Goal: Task Accomplishment & Management: Manage account settings

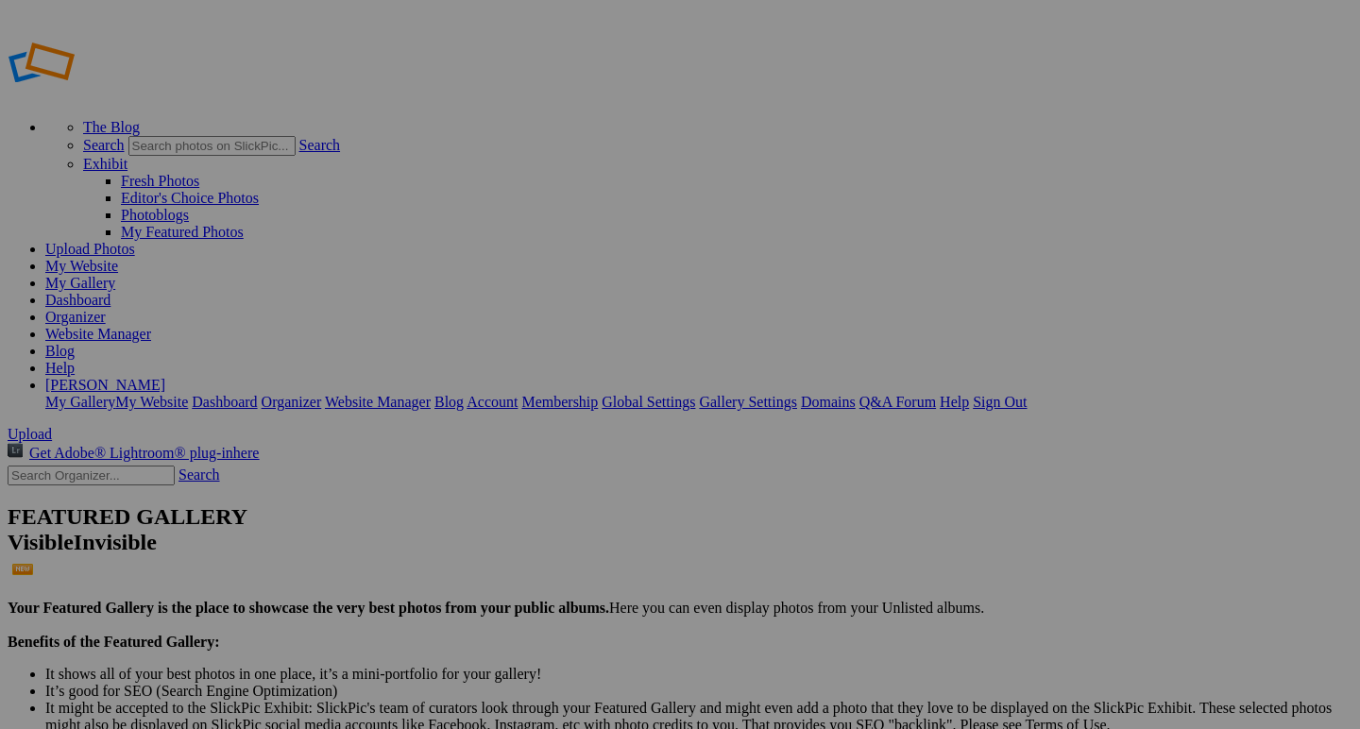
drag, startPoint x: 535, startPoint y: 286, endPoint x: 805, endPoint y: 677, distance: 475.1
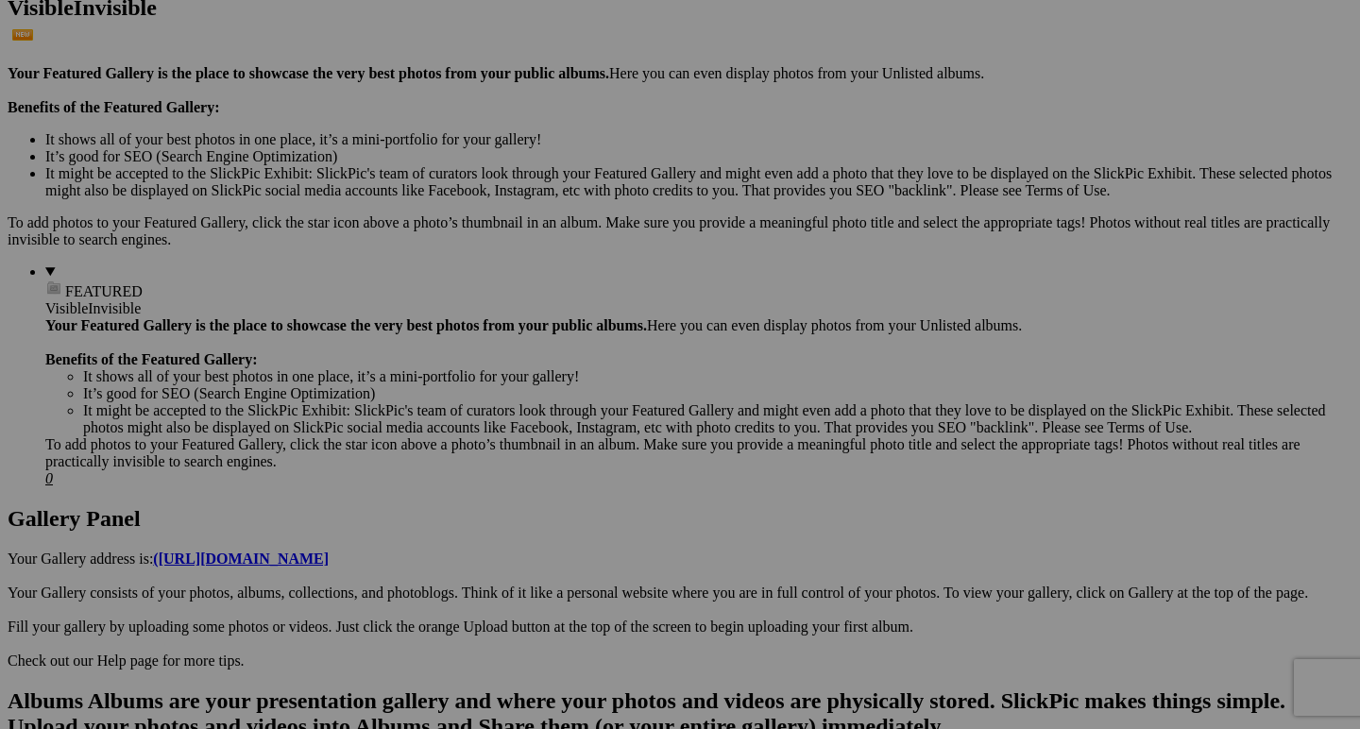
scroll to position [535, 0]
type input "Storm Over Segla"
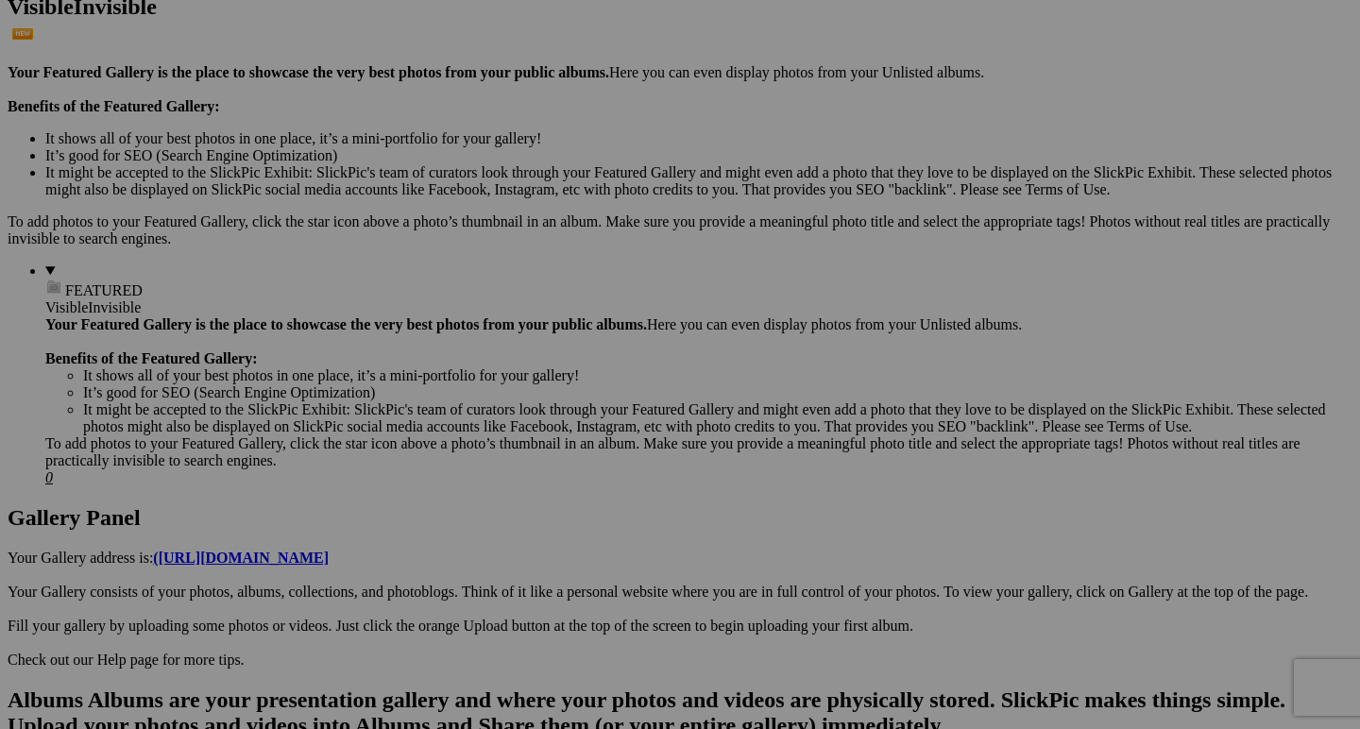
drag, startPoint x: 482, startPoint y: 319, endPoint x: 611, endPoint y: 328, distance: 129.6
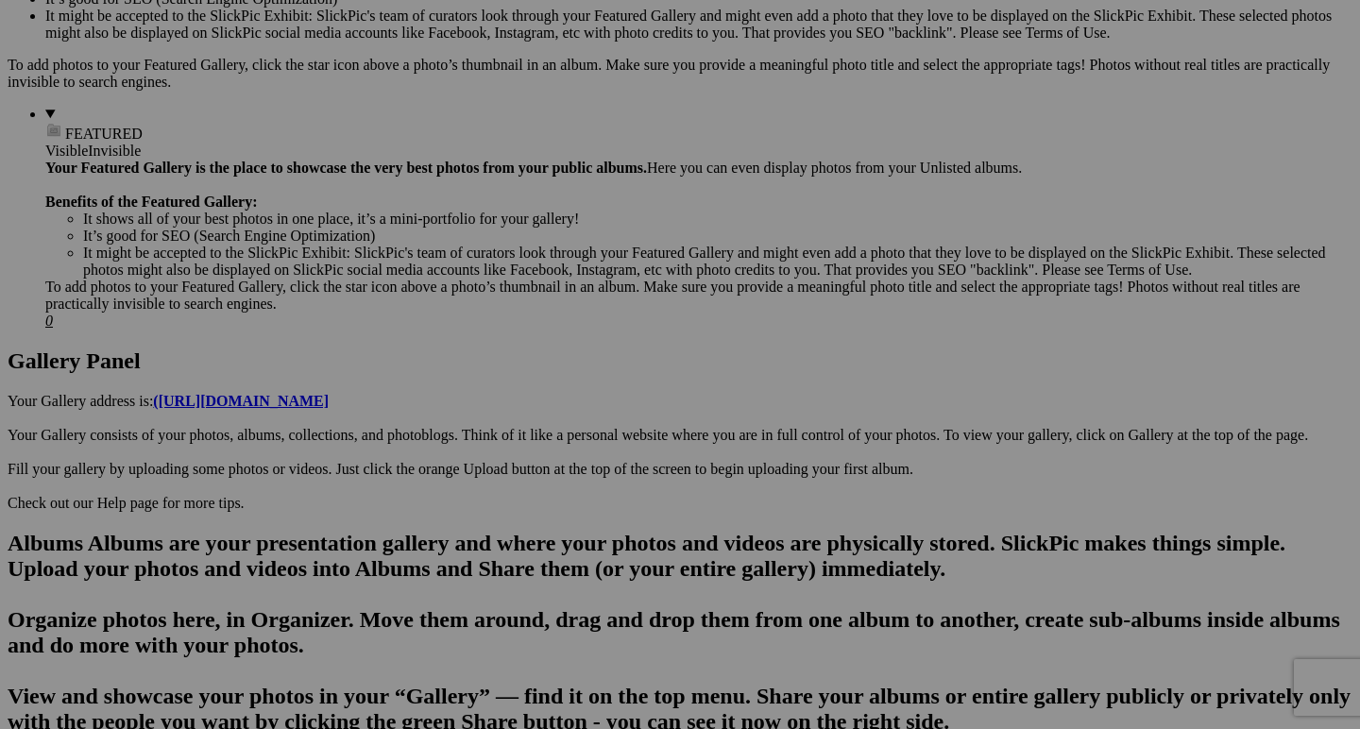
scroll to position [694, 0]
type input "Ijen"
drag, startPoint x: 624, startPoint y: 395, endPoint x: 837, endPoint y: 407, distance: 212.8
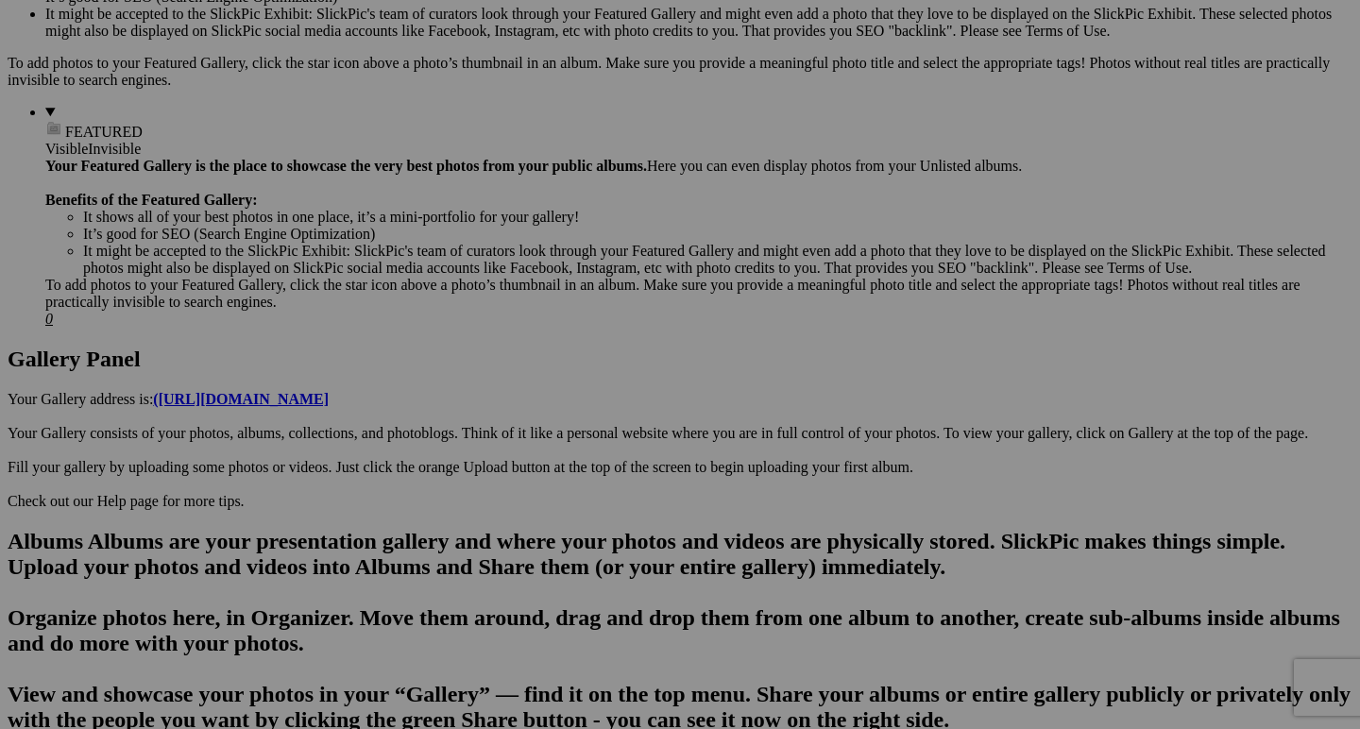
type input "Smoke on the Water"
drag, startPoint x: 960, startPoint y: 397, endPoint x: 1136, endPoint y: 402, distance: 175.7
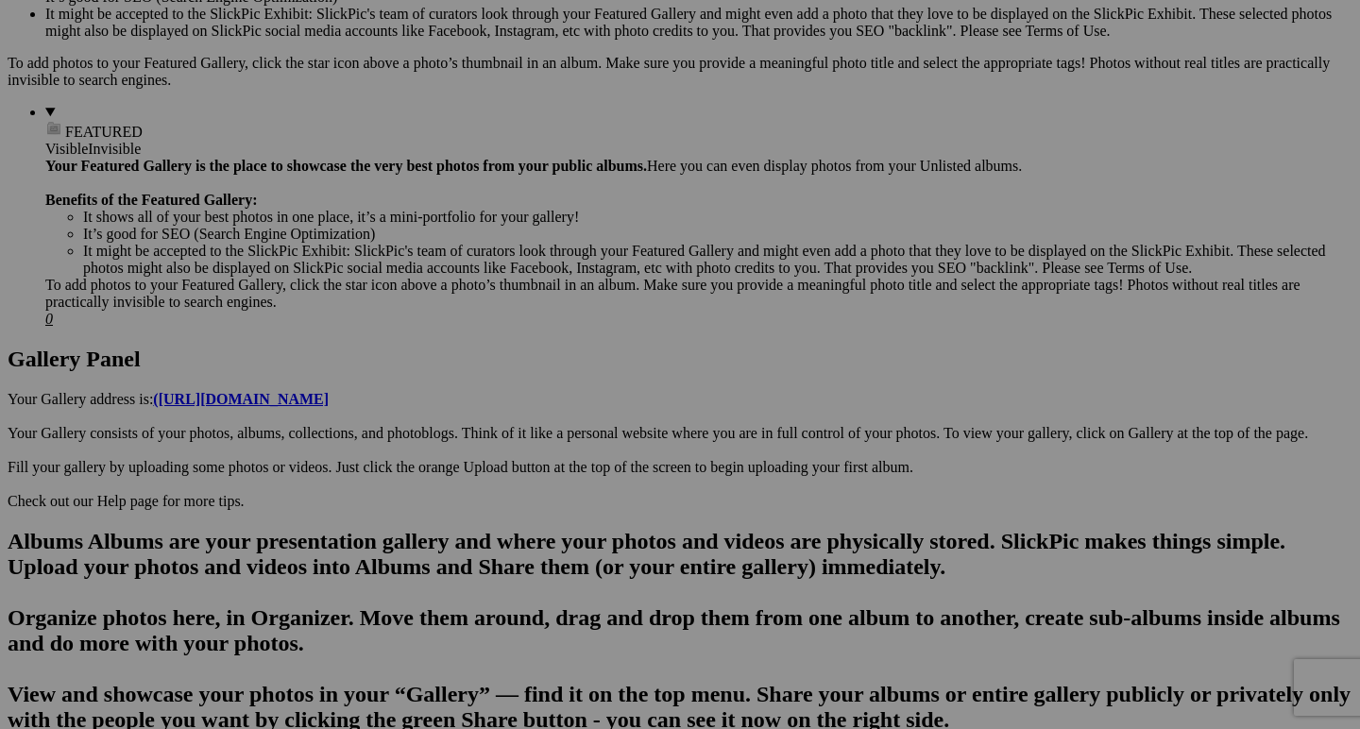
paste input "torment"
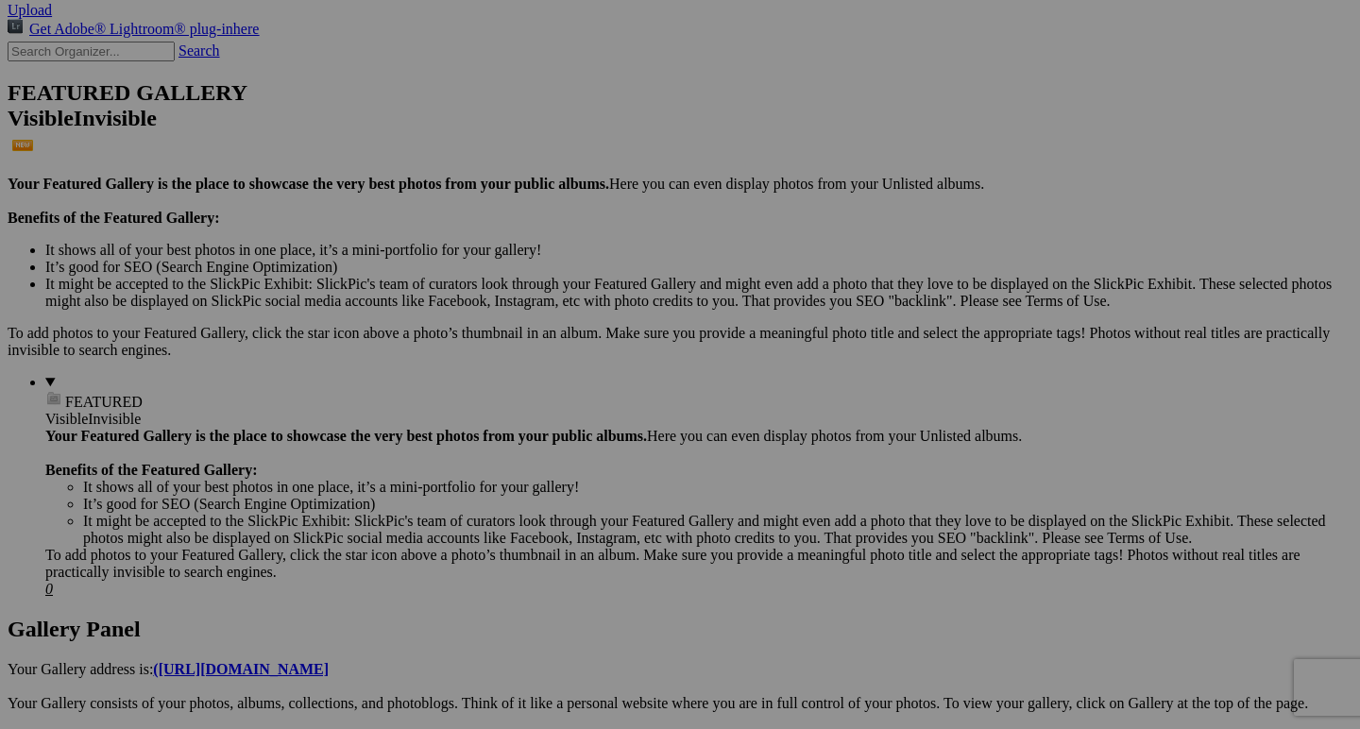
scroll to position [350, 0]
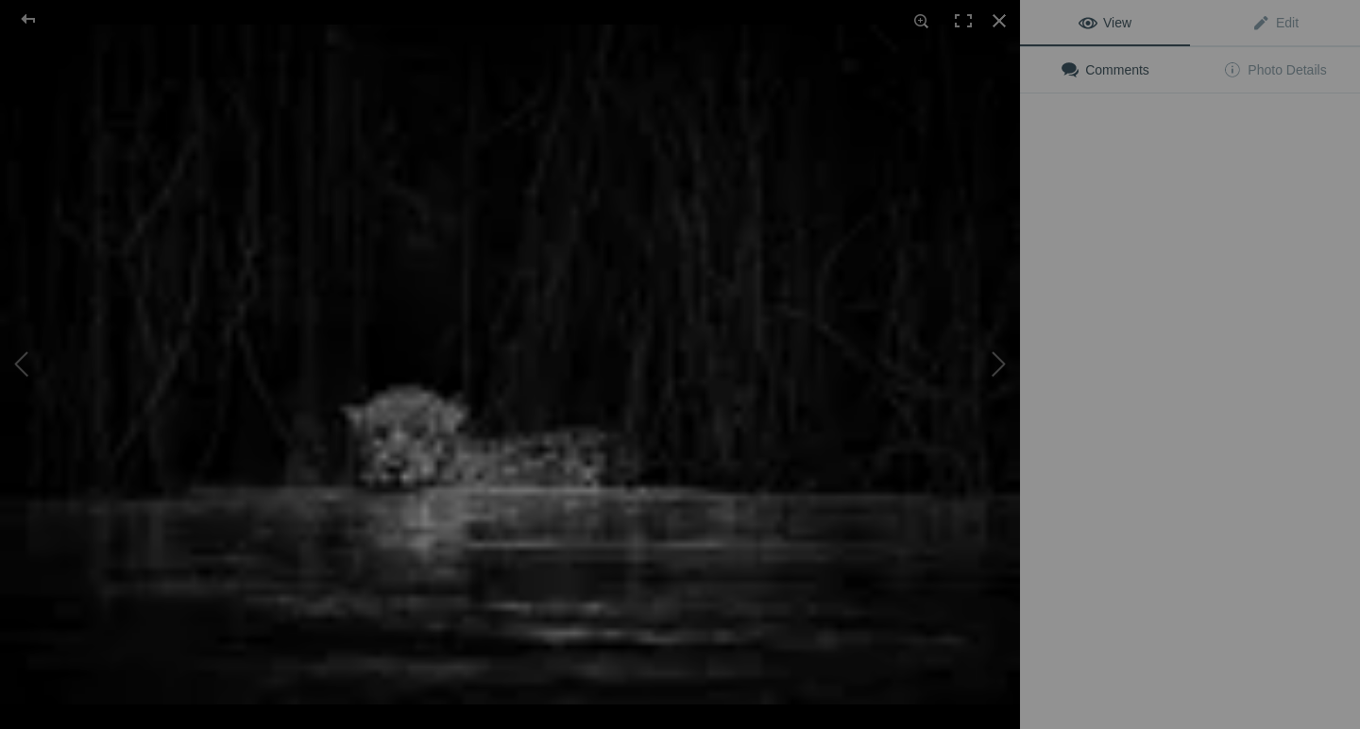
type input "Tormenta"
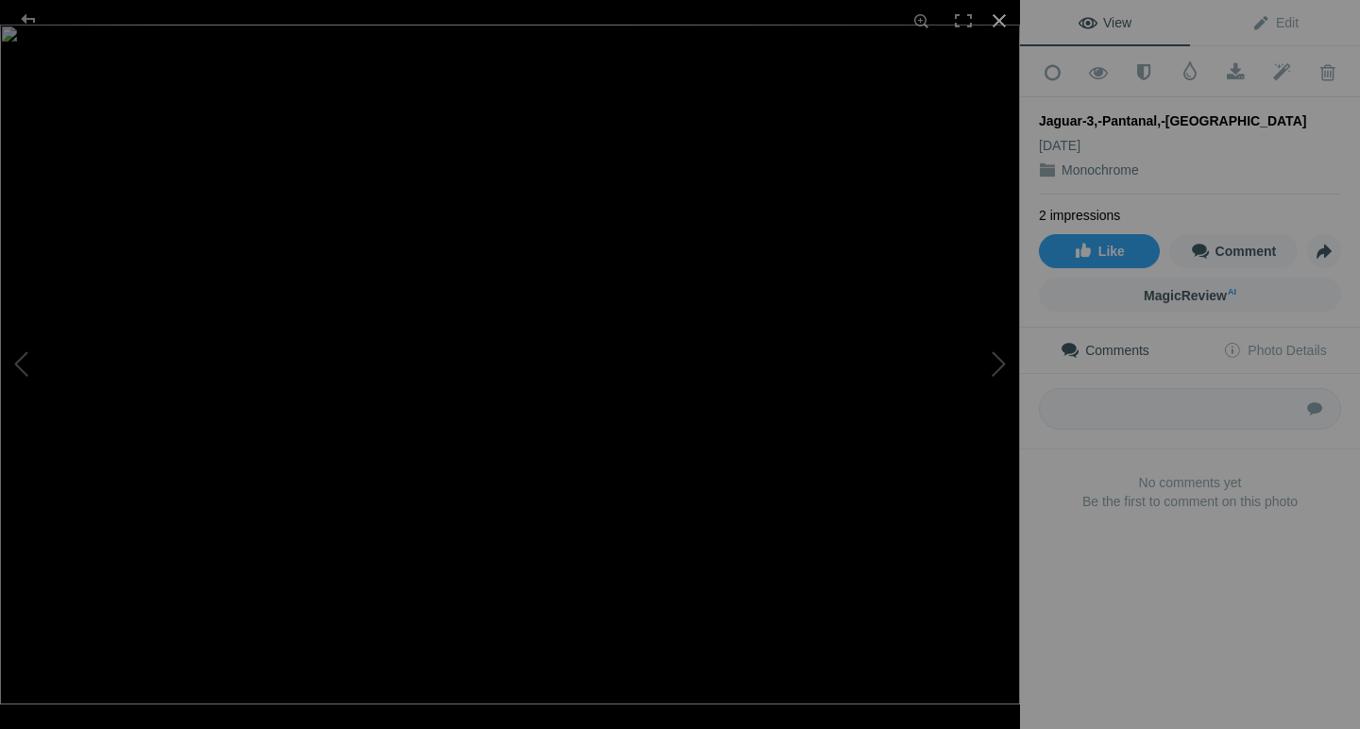
click at [998, 13] on div at bounding box center [999, 21] width 42 height 42
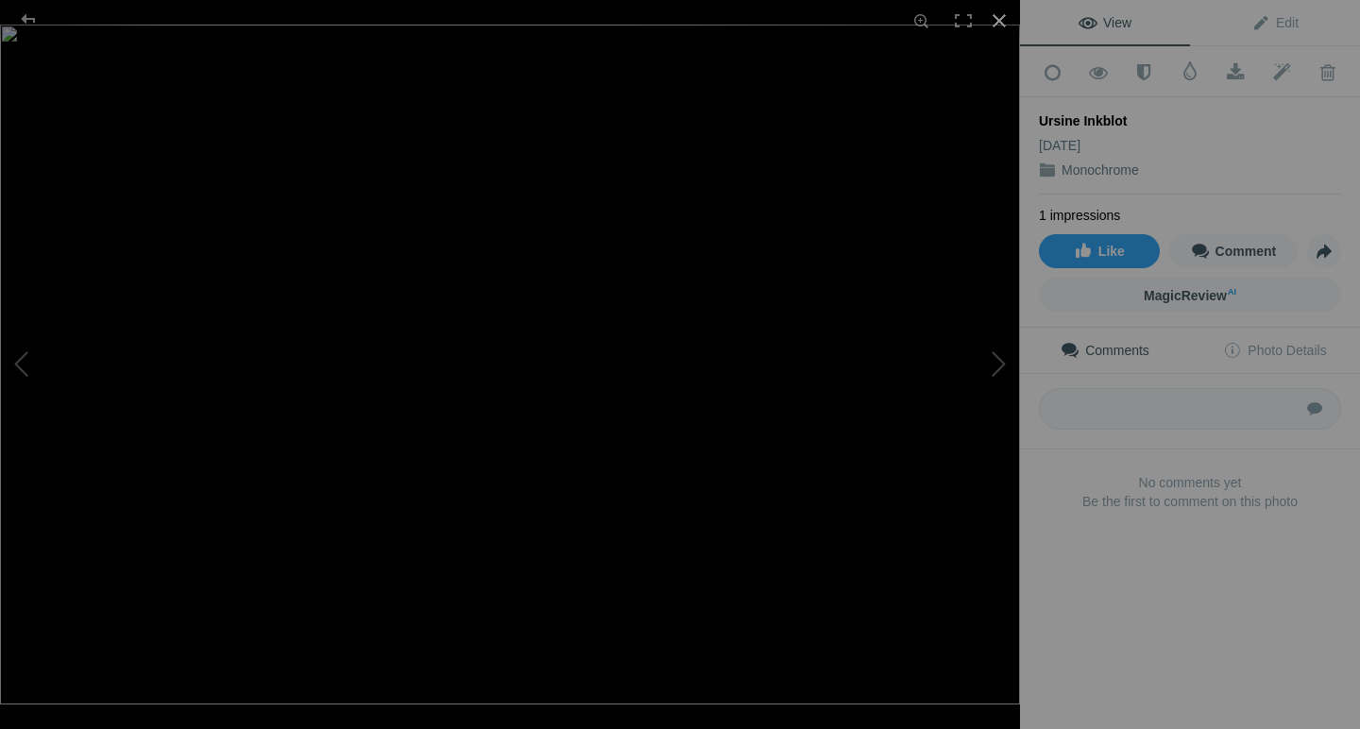
click at [1001, 23] on div at bounding box center [999, 21] width 42 height 42
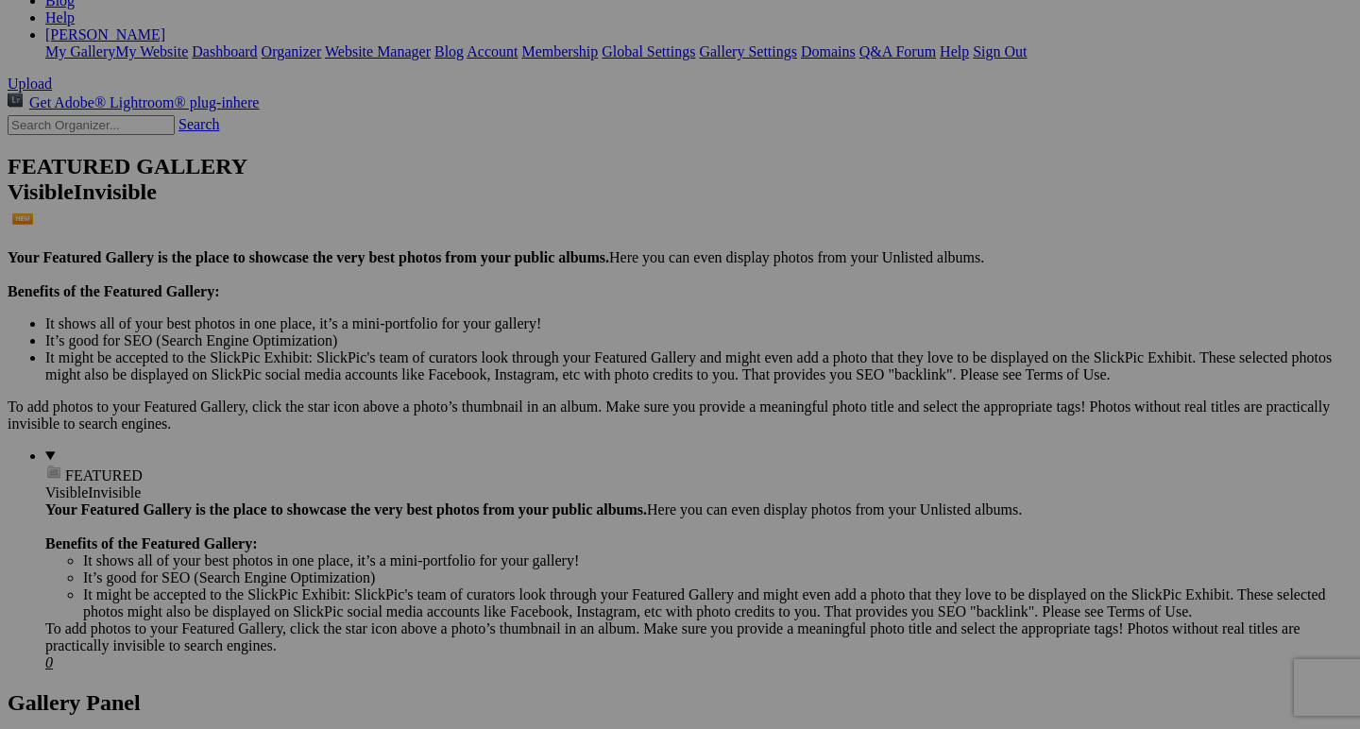
click at [0, 0] on span "Views: 1" at bounding box center [0, 0] width 0 height 0
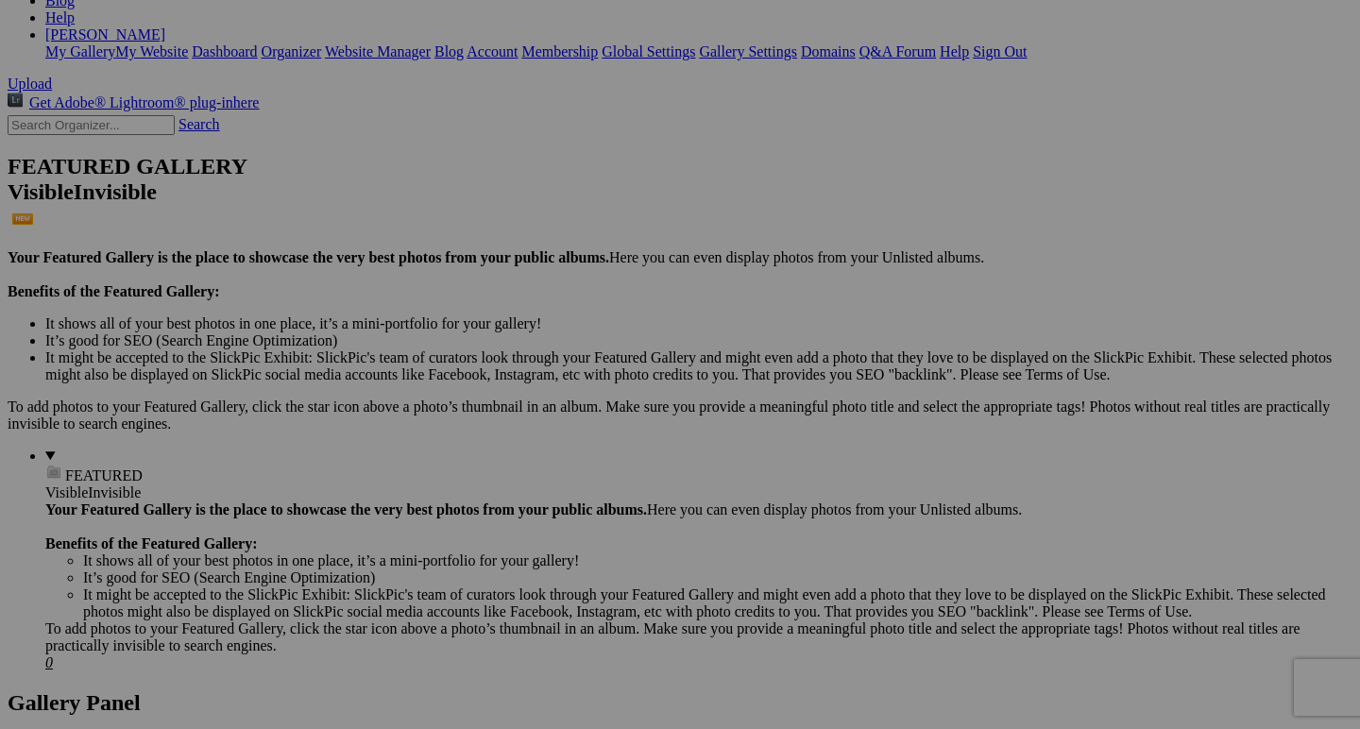
drag, startPoint x: 625, startPoint y: 503, endPoint x: 771, endPoint y: 531, distance: 148.9
type input "Pantanal"
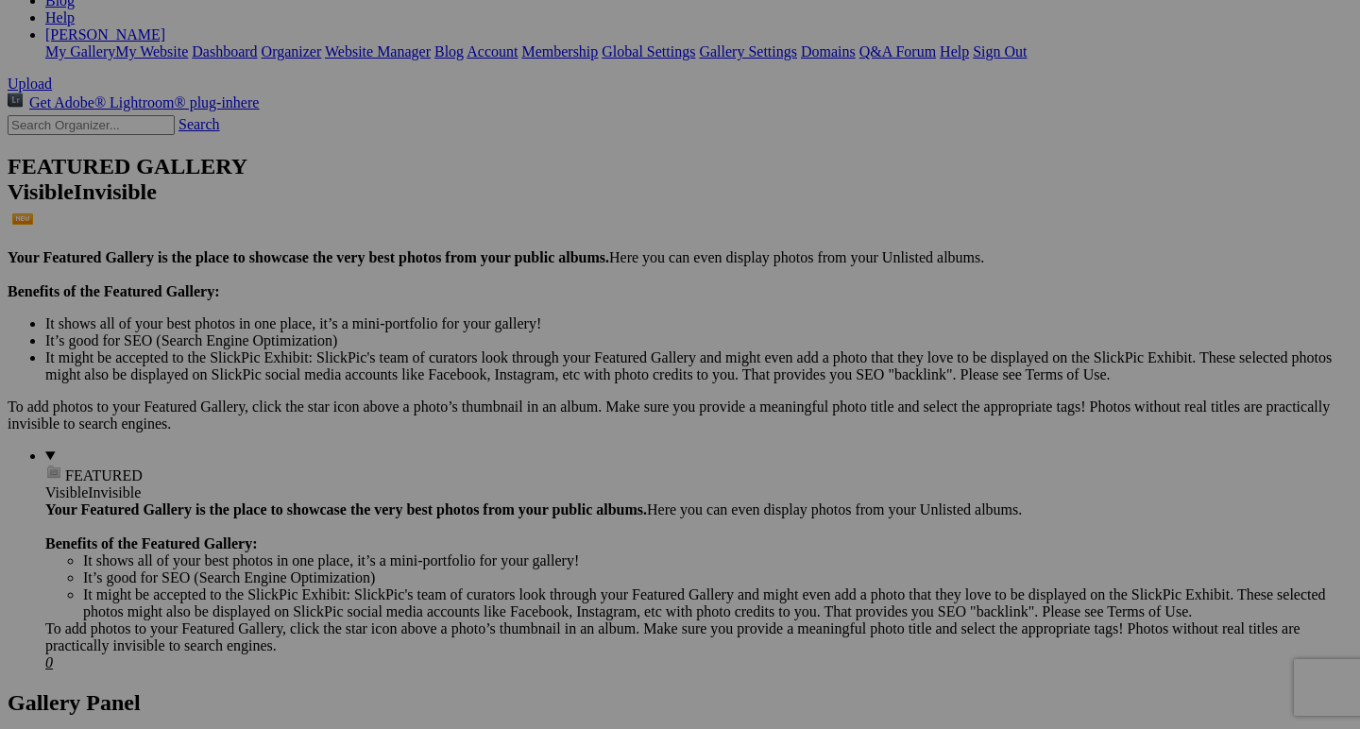
drag, startPoint x: 1129, startPoint y: 499, endPoint x: 1326, endPoint y: 517, distance: 197.3
type input "Silver Falls"
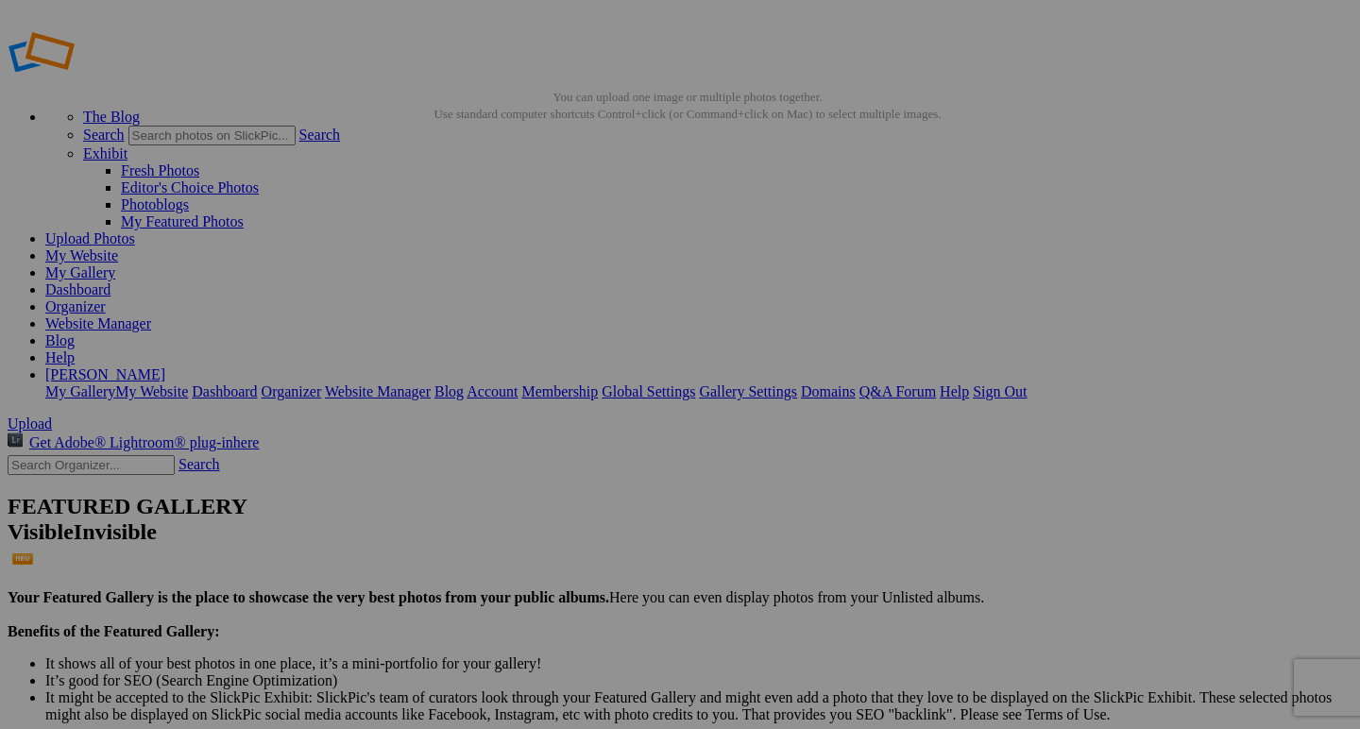
scroll to position [8, 0]
drag, startPoint x: 883, startPoint y: 600, endPoint x: 817, endPoint y: 585, distance: 67.8
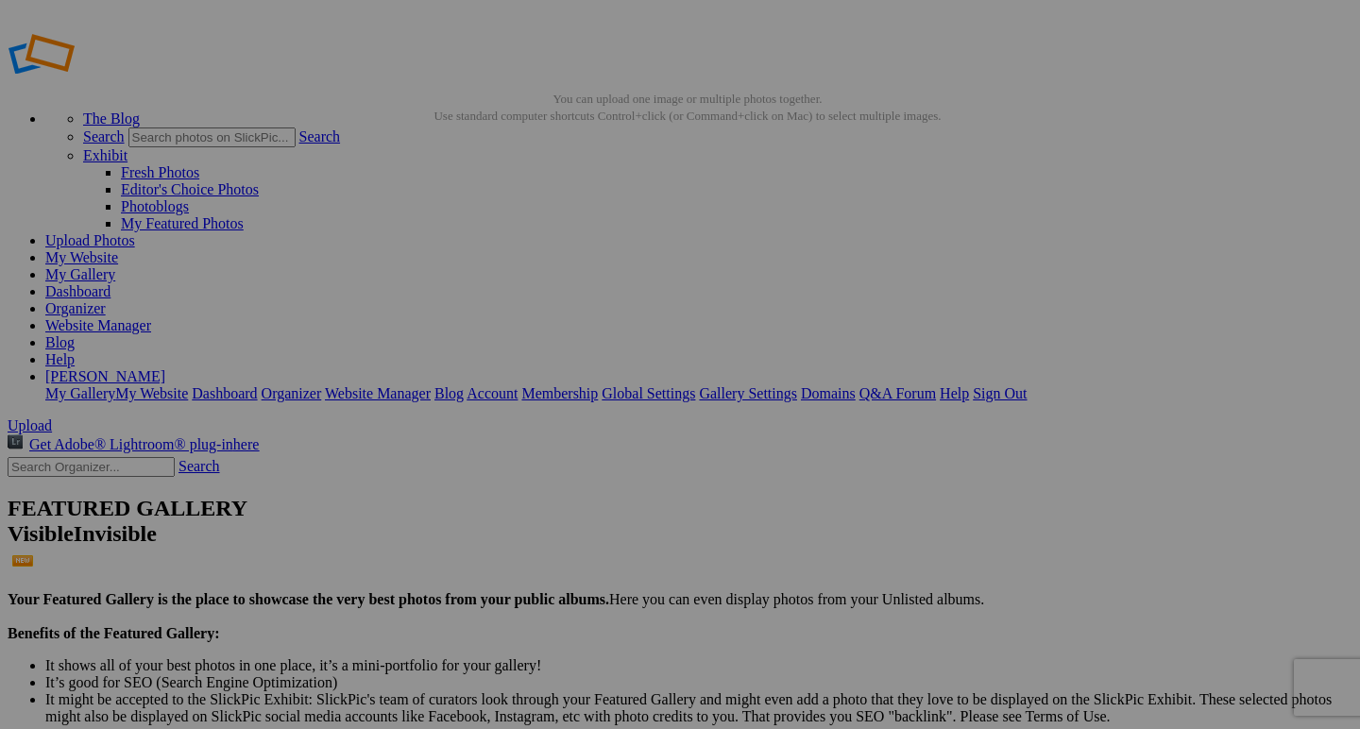
paste input "e"
type input "Tungeneset Rush"
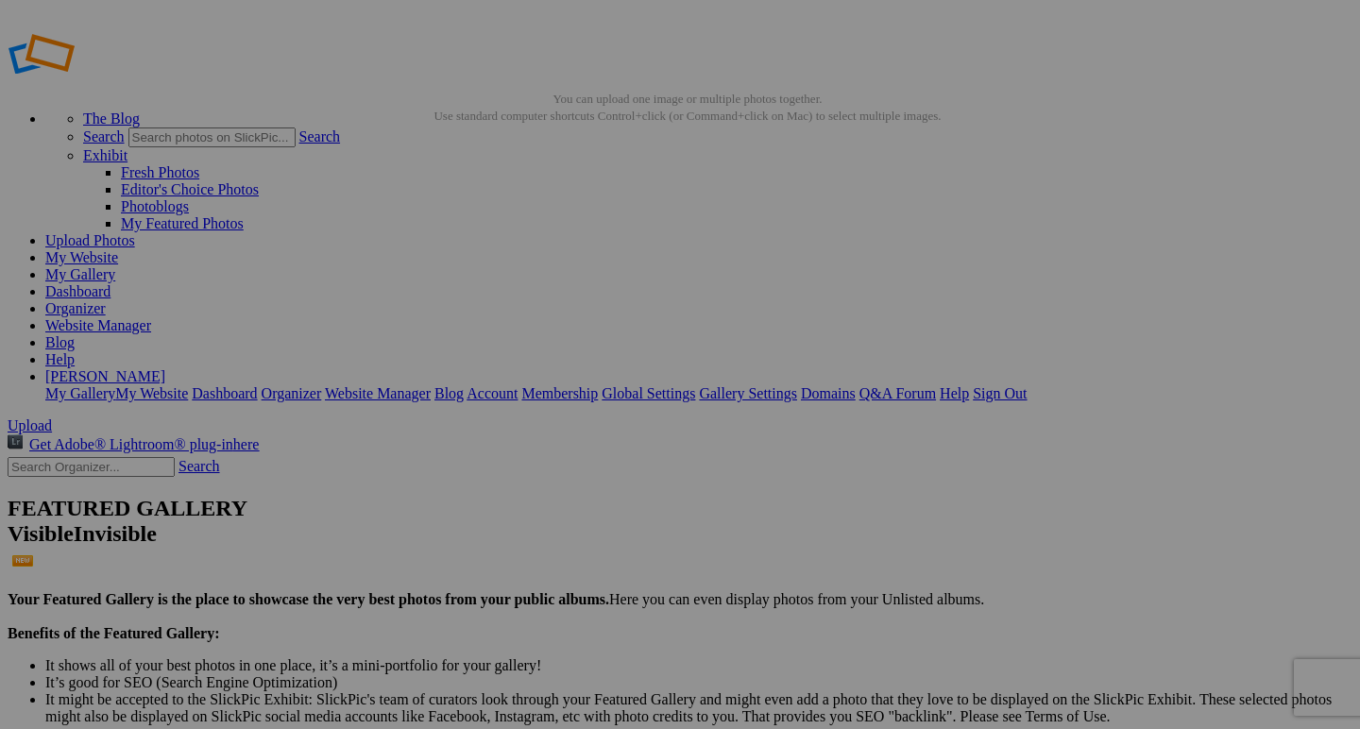
drag, startPoint x: 1174, startPoint y: 358, endPoint x: 1352, endPoint y: 365, distance: 178.6
type input "Dundalk"
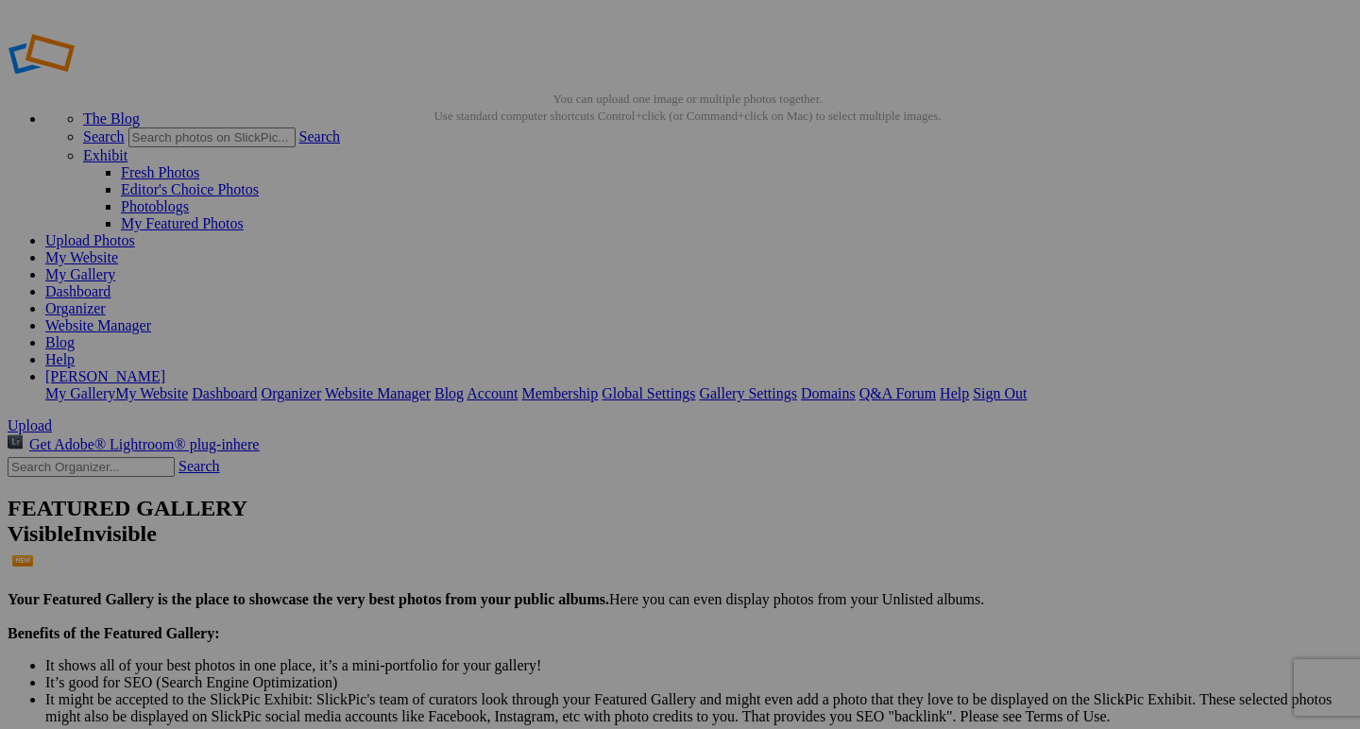
drag, startPoint x: 1051, startPoint y: 333, endPoint x: 1088, endPoint y: 334, distance: 36.8
type input "Antarctica"
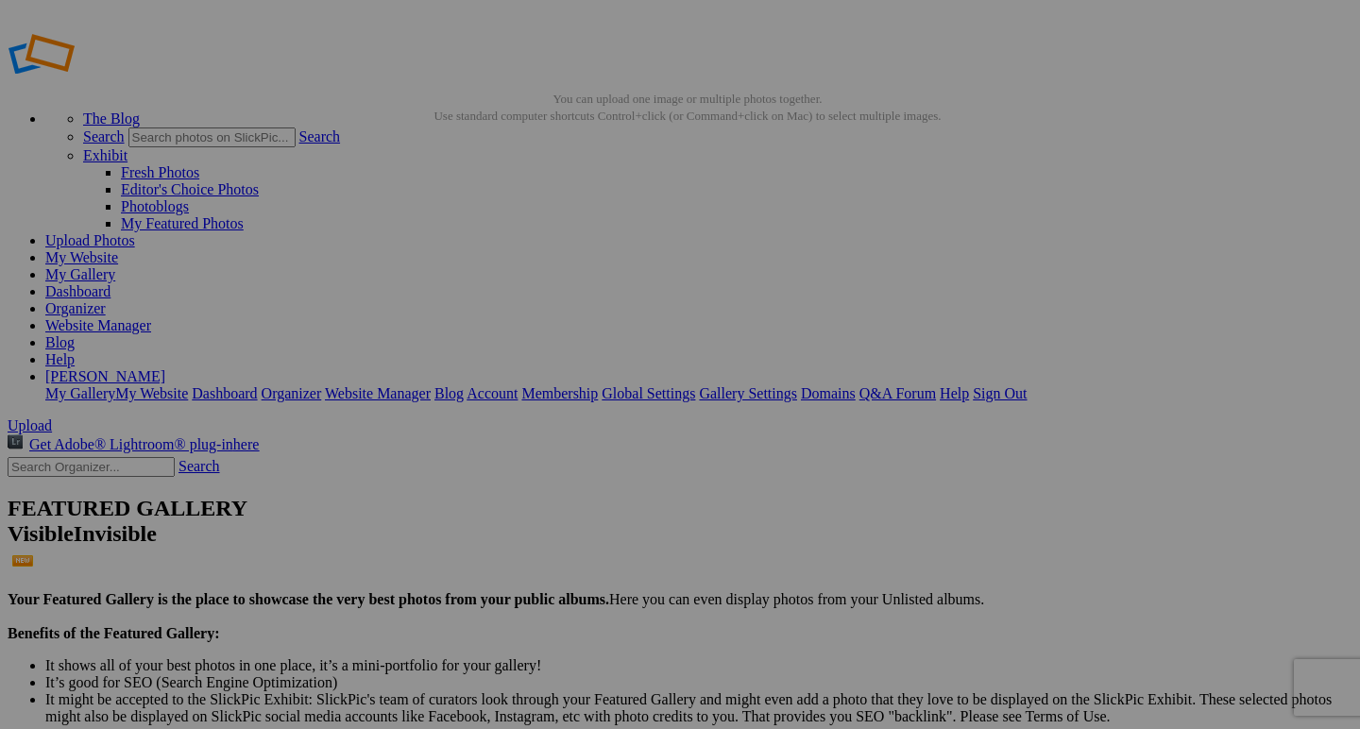
drag, startPoint x: 922, startPoint y: 338, endPoint x: 762, endPoint y: 335, distance: 160.5
type input "Polar Plunge"
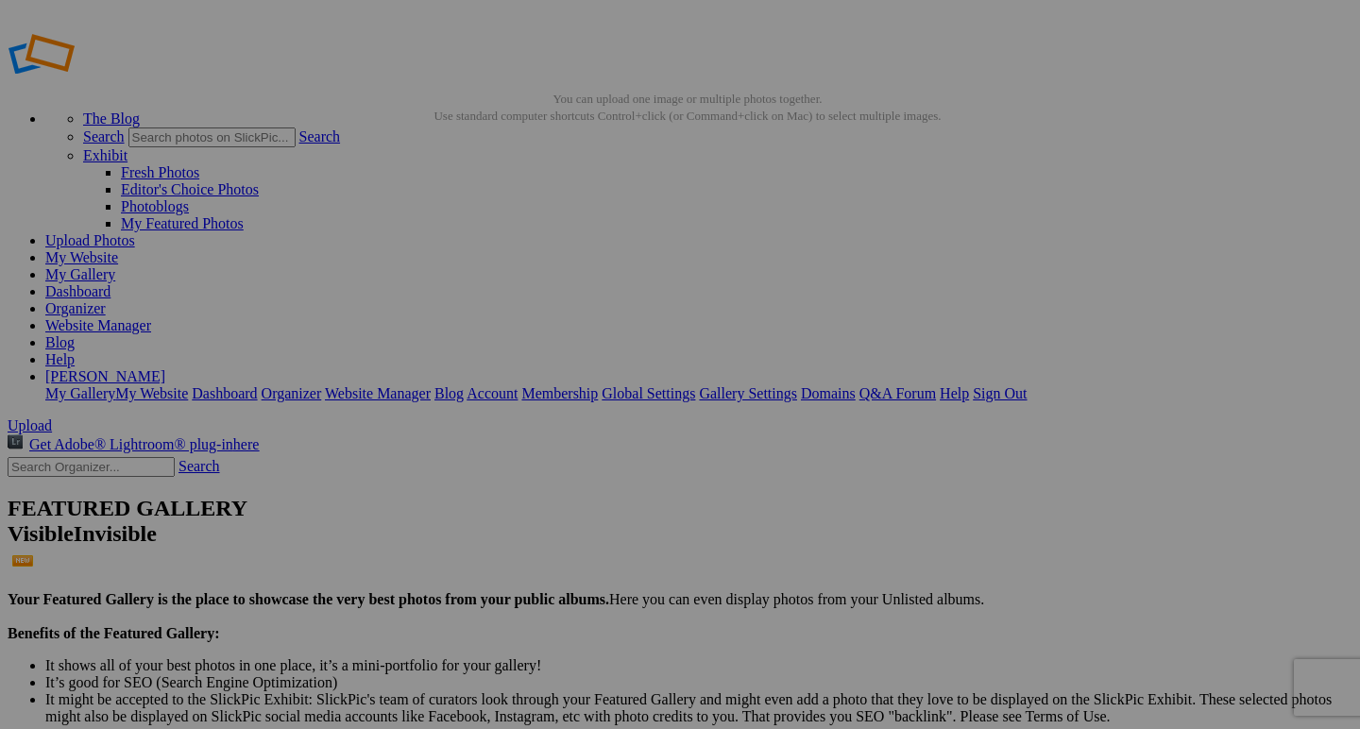
drag, startPoint x: 456, startPoint y: 335, endPoint x: 643, endPoint y: 341, distance: 187.0
paste input "Sirocco"
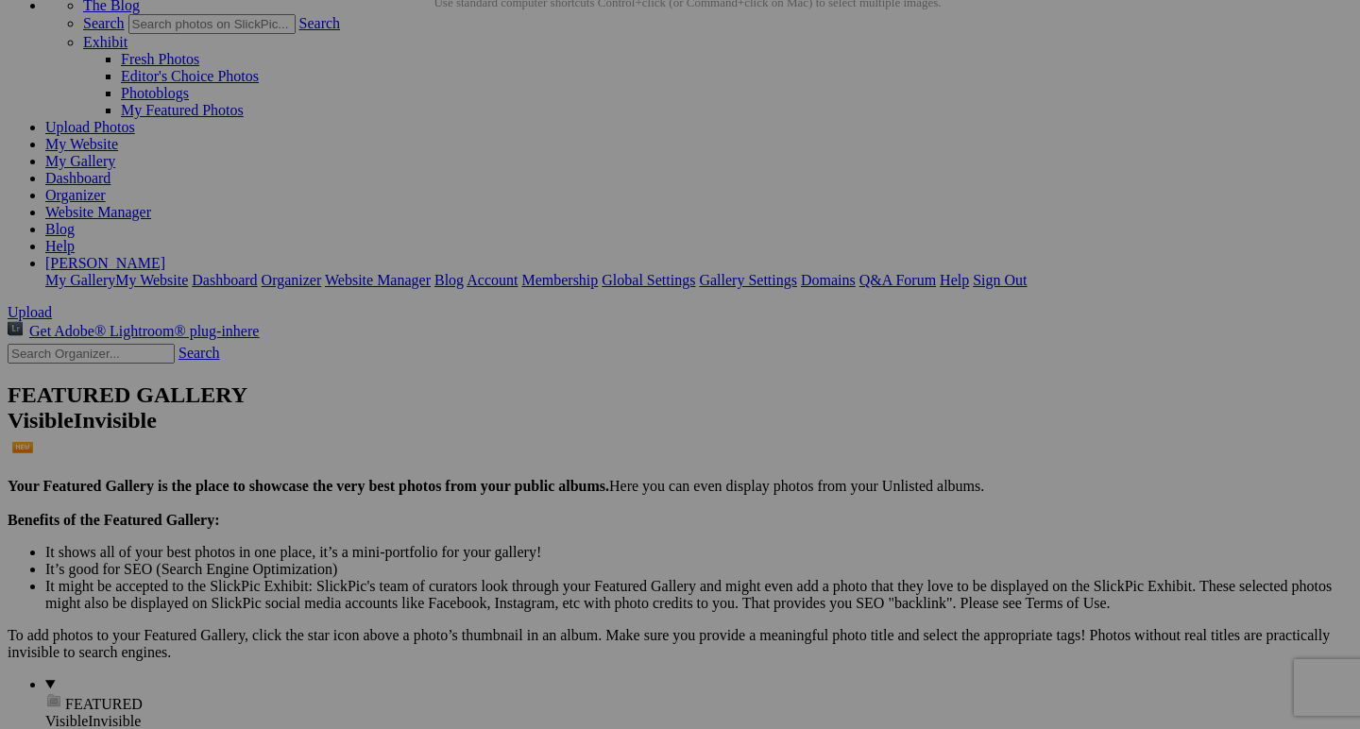
scroll to position [124, 0]
type input "Sirocco"
drag, startPoint x: 649, startPoint y: 487, endPoint x: 749, endPoint y: 488, distance: 100.1
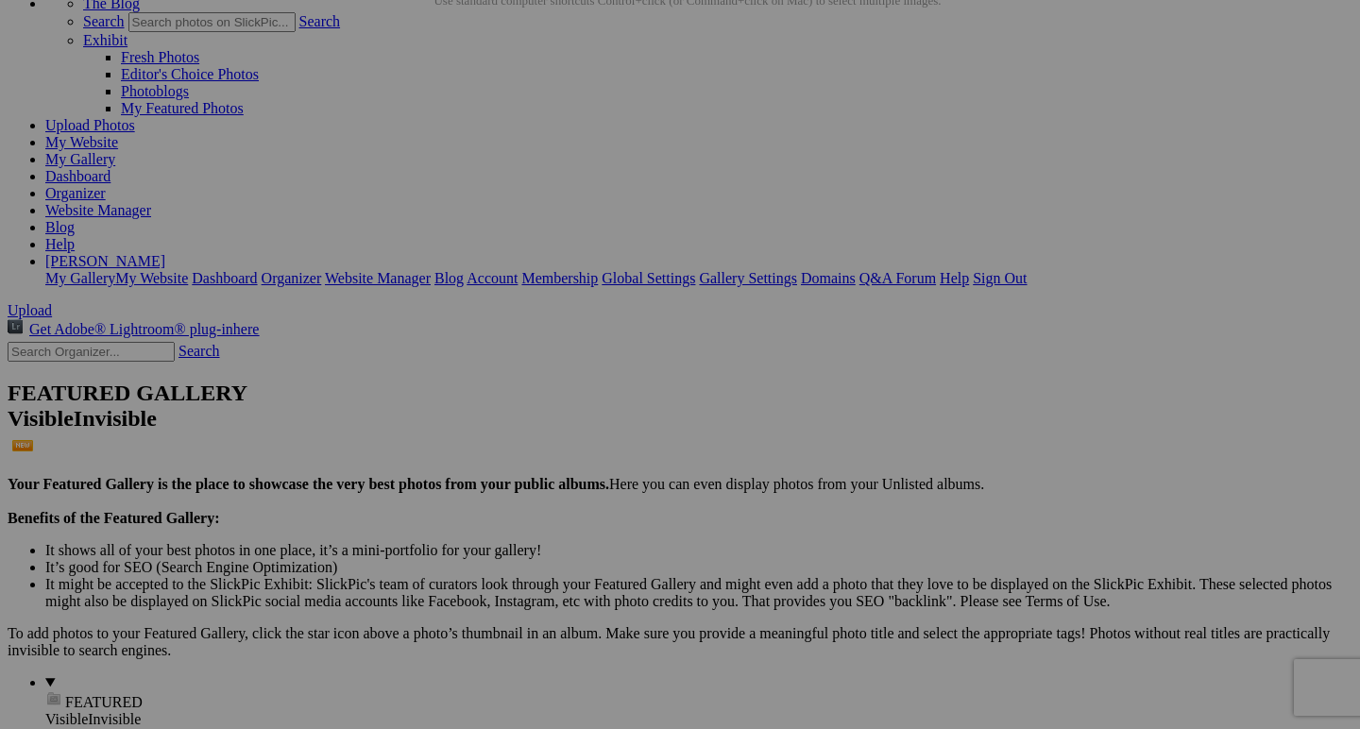
type input "Ceros"
drag, startPoint x: 1166, startPoint y: 485, endPoint x: 1233, endPoint y: 495, distance: 67.7
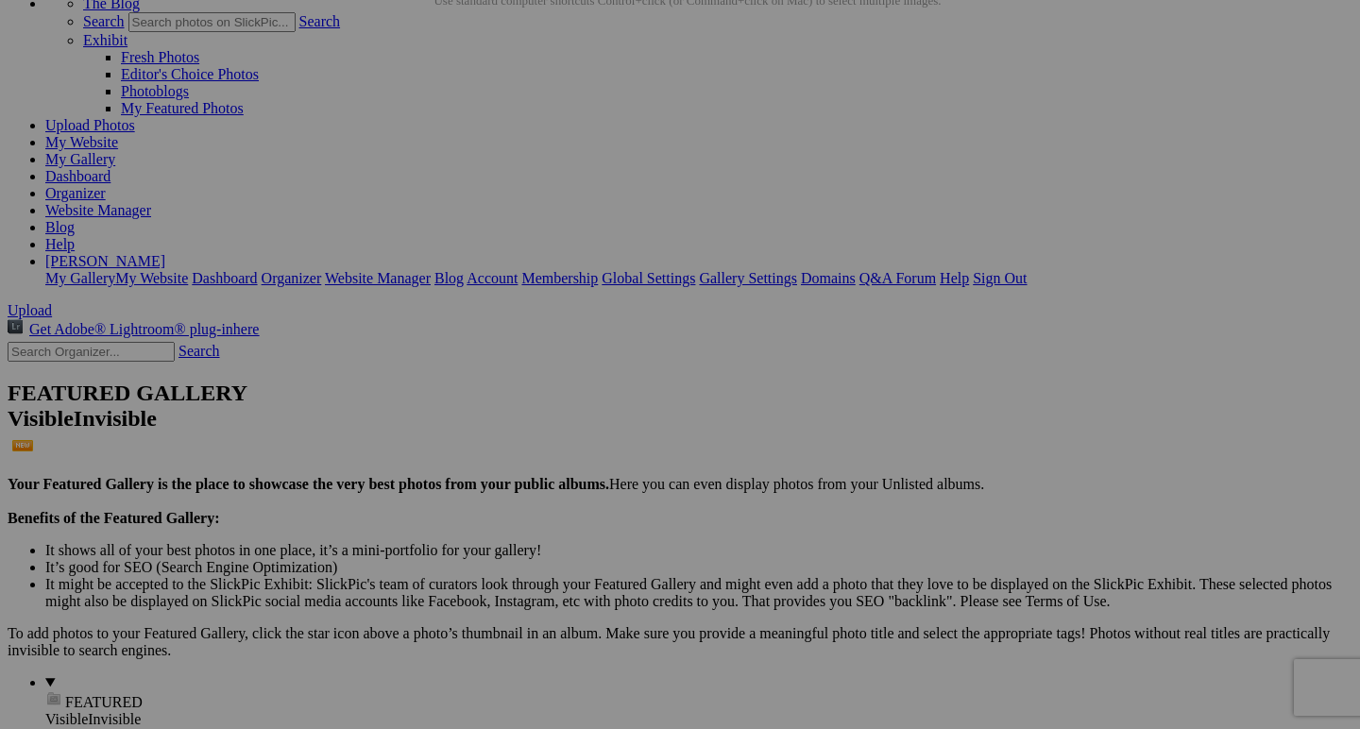
type input "Rise Above"
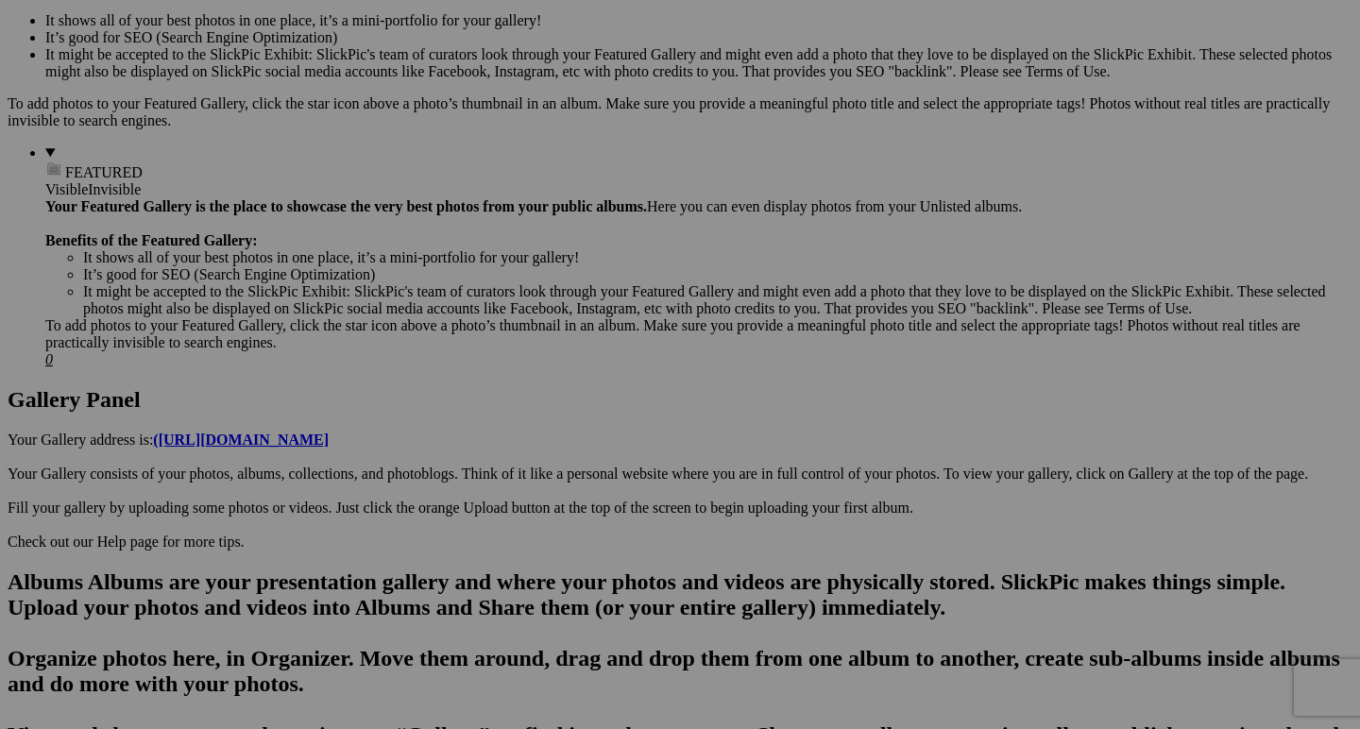
scroll to position [656, 0]
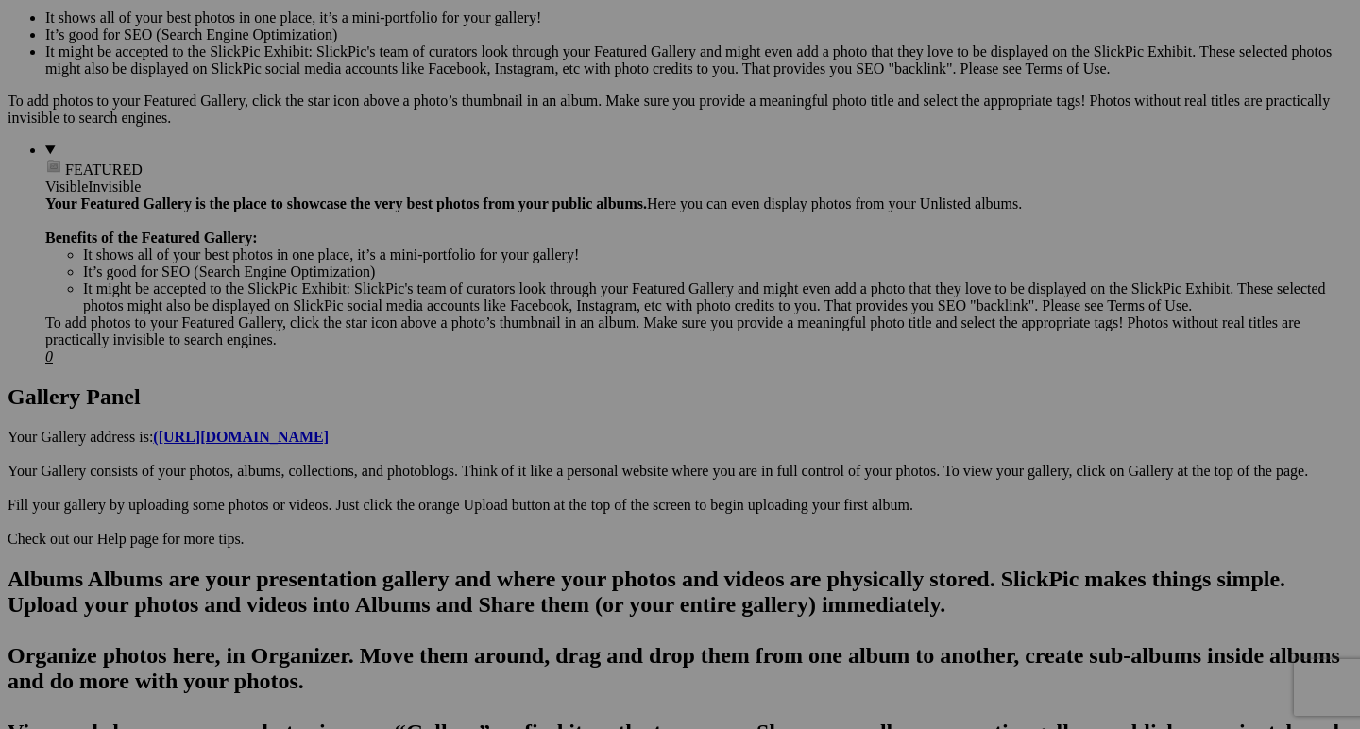
drag, startPoint x: 1128, startPoint y: 437, endPoint x: 1313, endPoint y: 455, distance: 185.9
type input "Dance of the Naga"
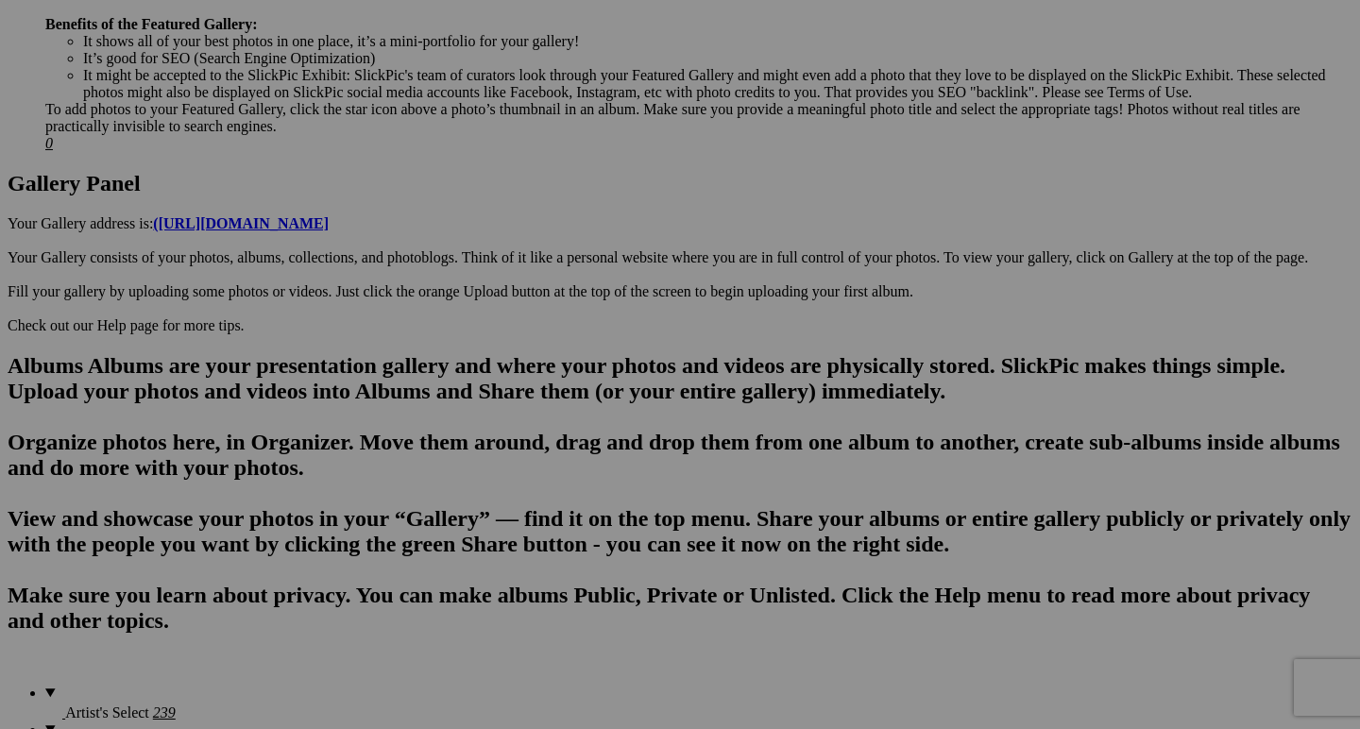
scroll to position [875, 0]
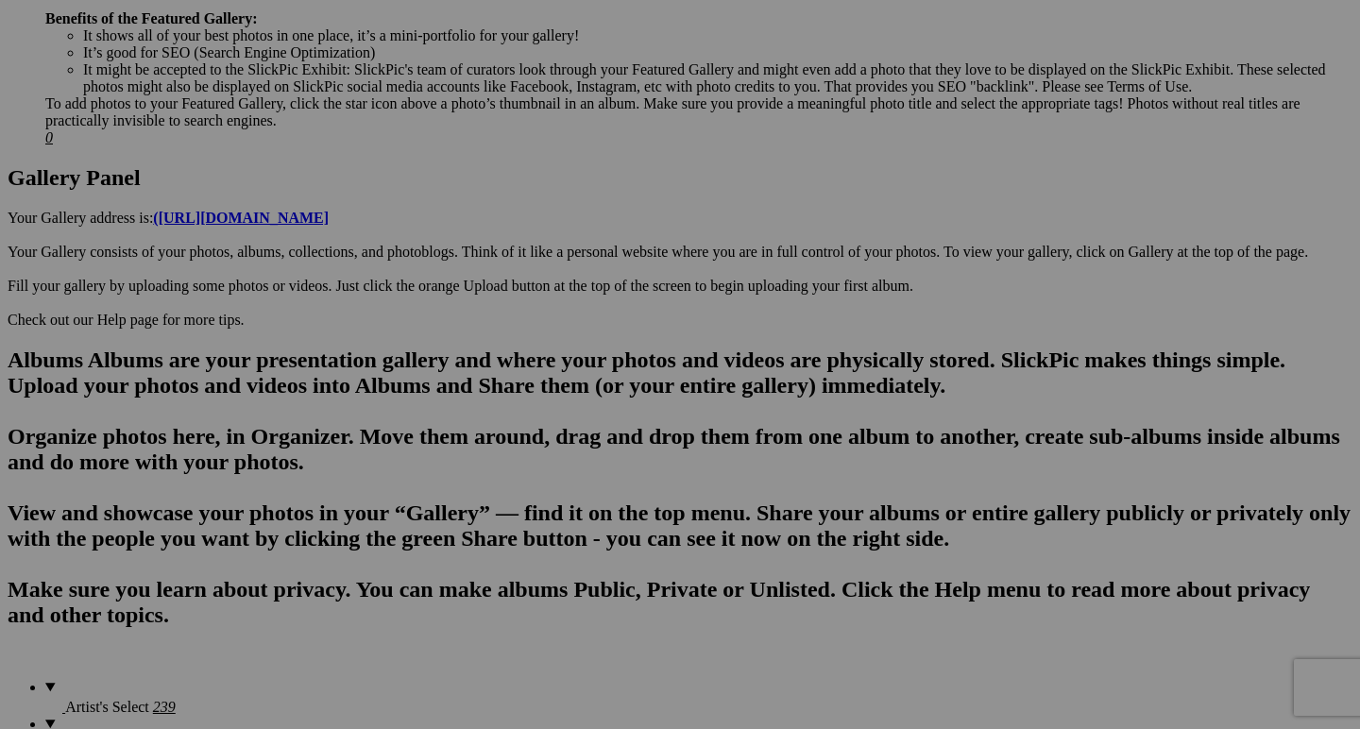
drag, startPoint x: 624, startPoint y: 454, endPoint x: 790, endPoint y: 460, distance: 166.3
paste input "pachyderm"
type input "Pachyderm Procession"
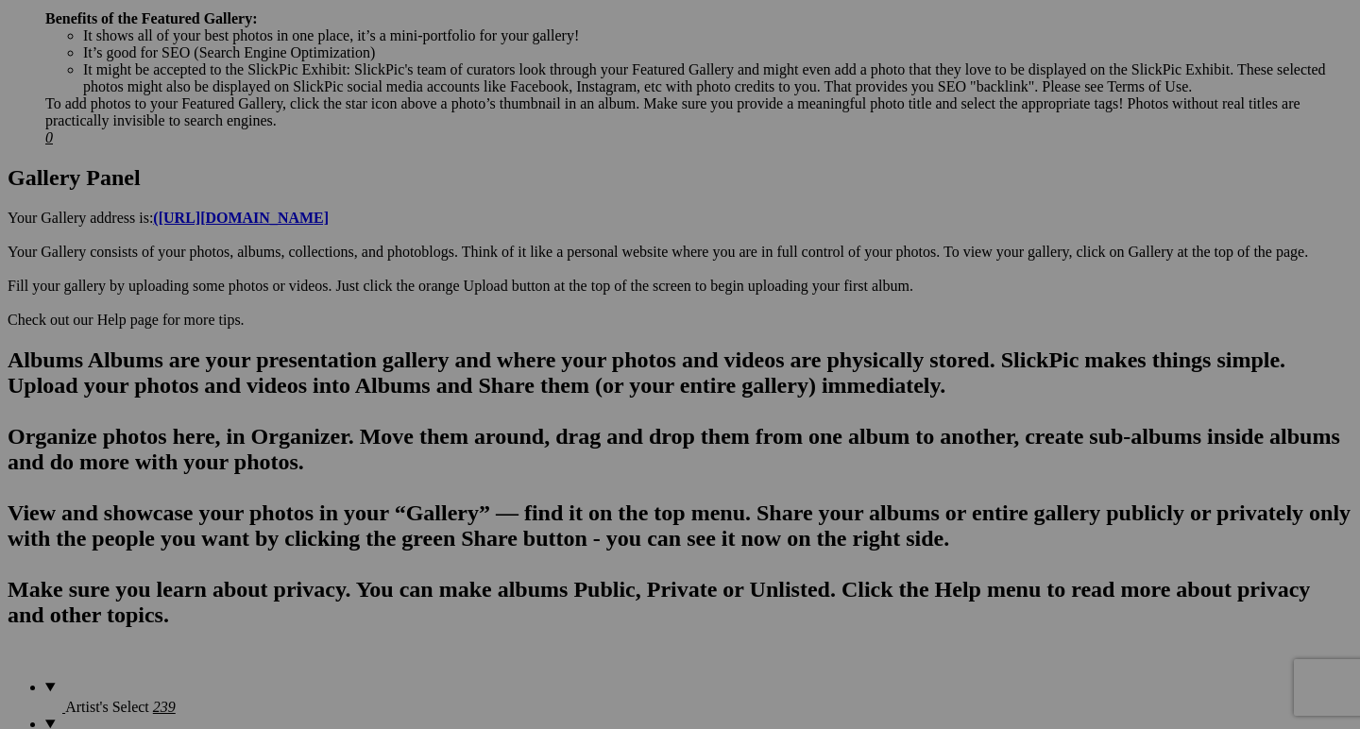
drag, startPoint x: 794, startPoint y: 455, endPoint x: 944, endPoint y: 470, distance: 150.9
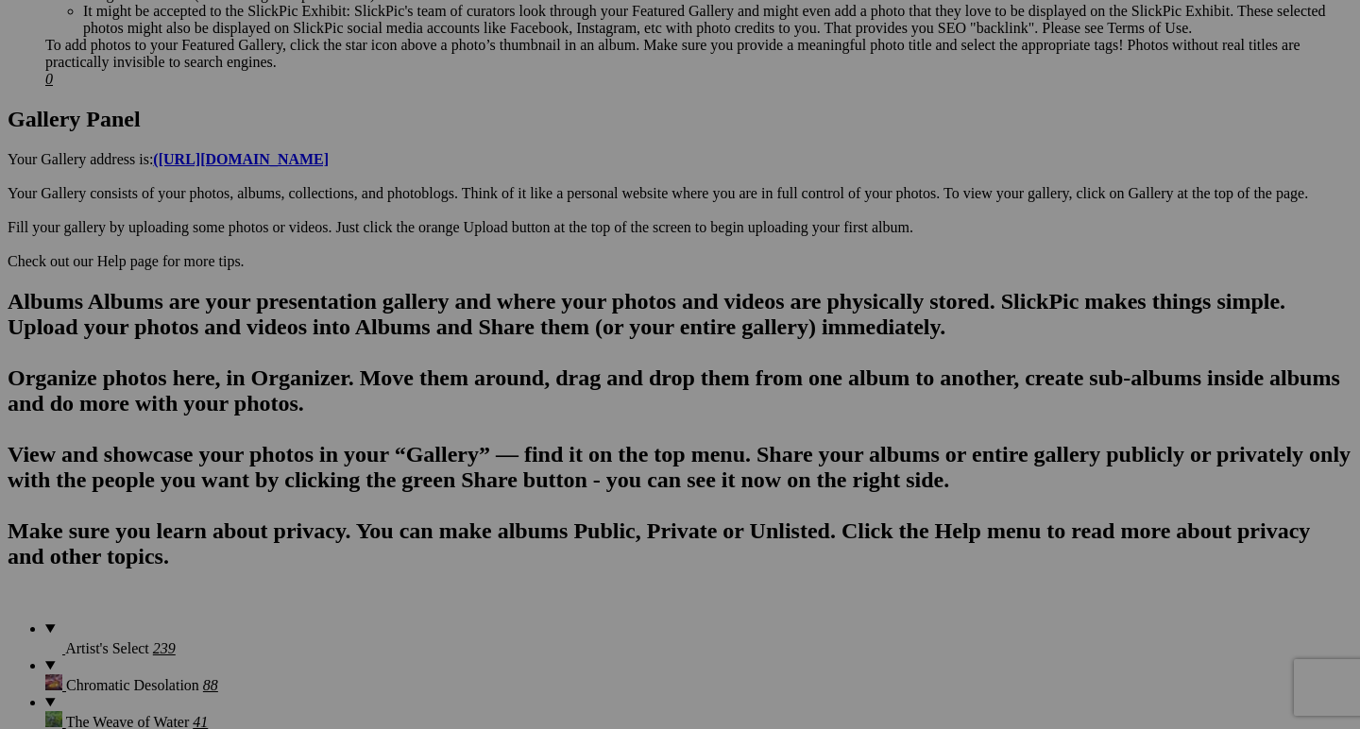
scroll to position [926, 0]
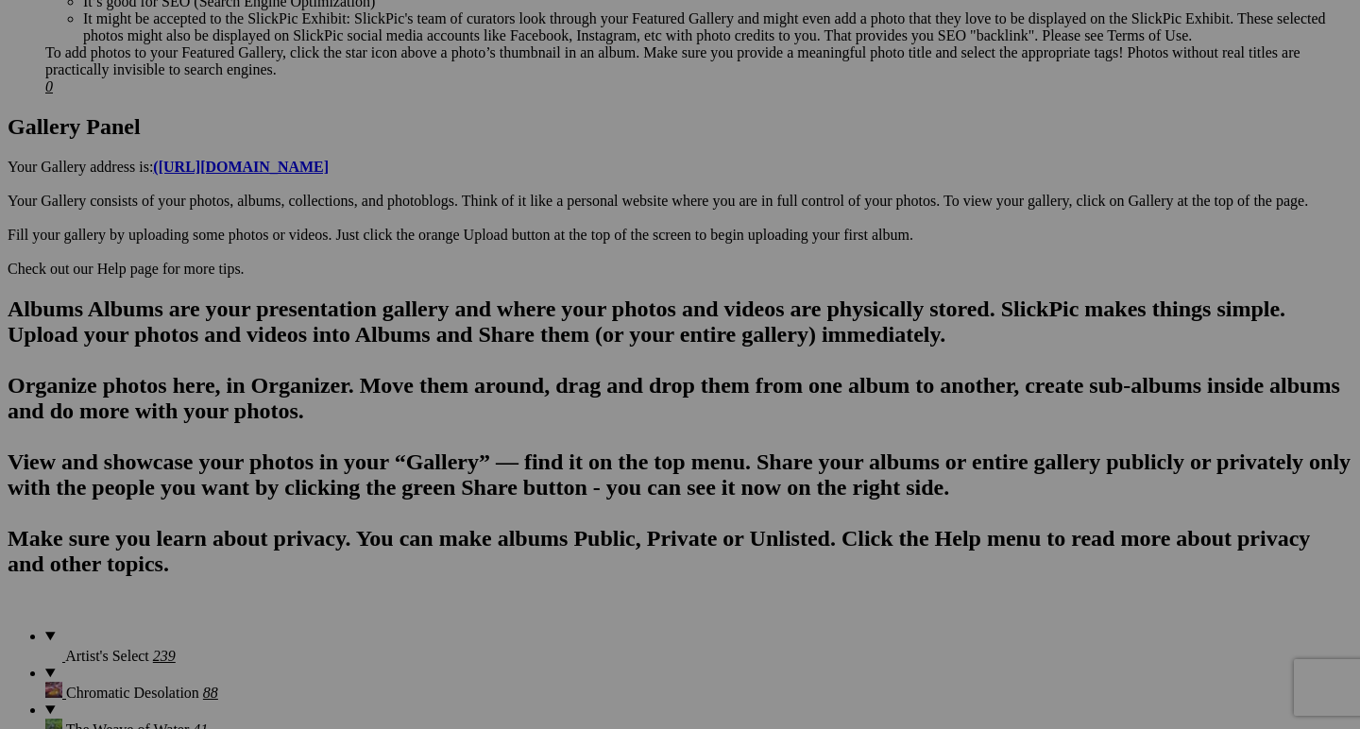
type input "The Winding Way"
drag, startPoint x: 1201, startPoint y: 407, endPoint x: 1284, endPoint y: 407, distance: 83.1
type input "Bruarfoss"
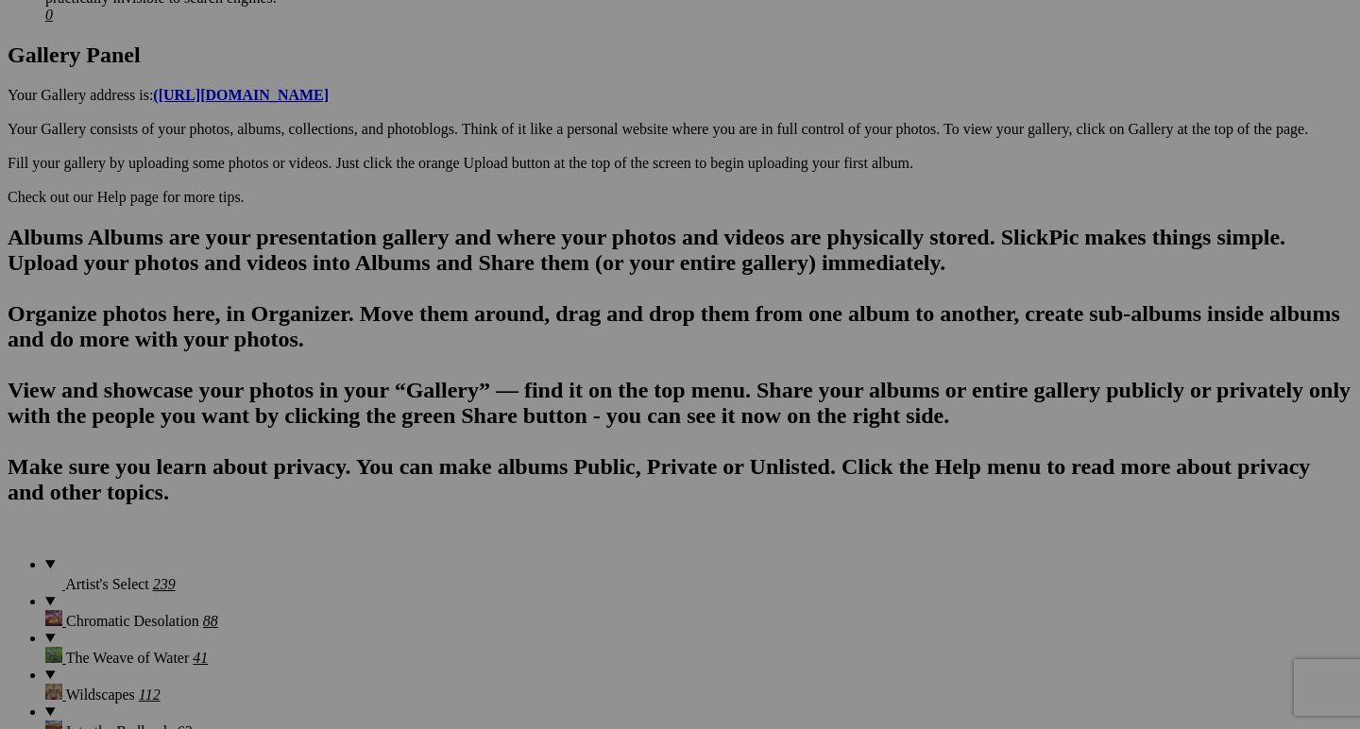
scroll to position [997, 0]
drag, startPoint x: 302, startPoint y: 573, endPoint x: 419, endPoint y: 585, distance: 117.7
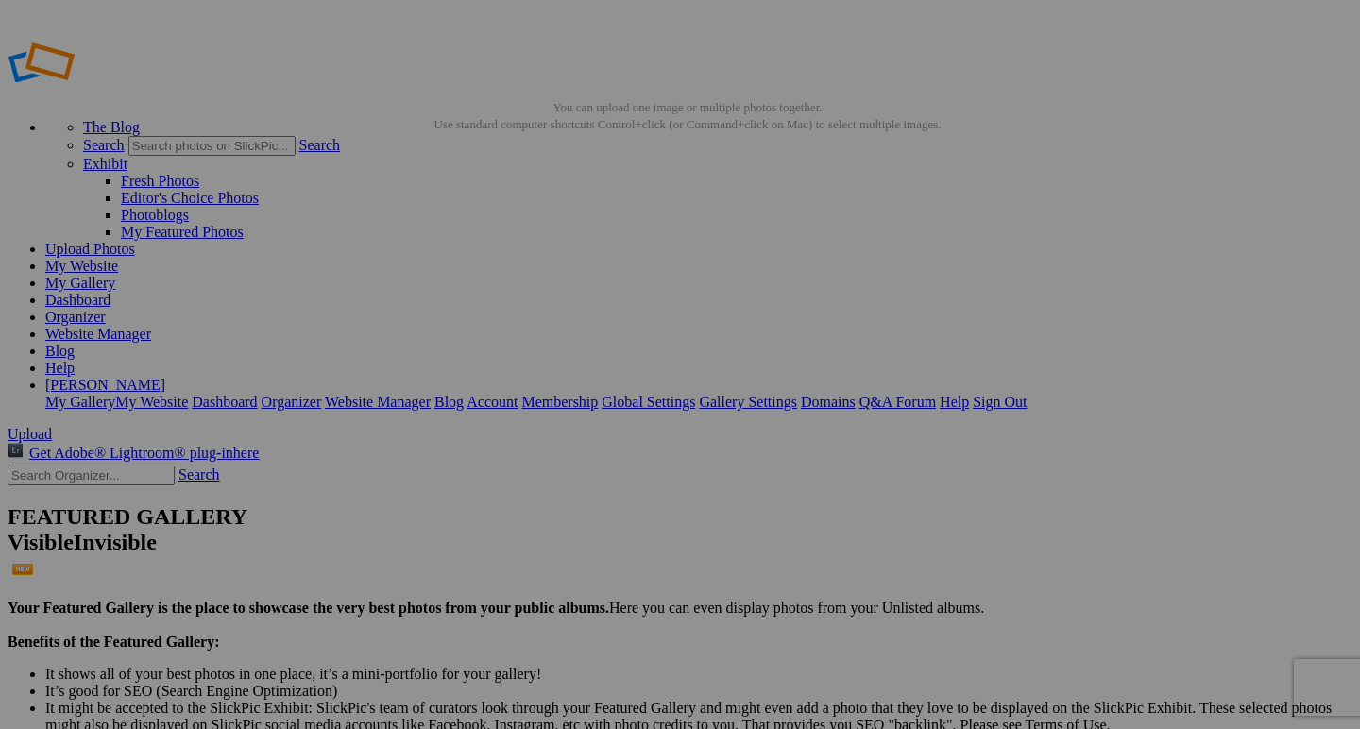
scroll to position [0, 0]
drag, startPoint x: 560, startPoint y: 273, endPoint x: 687, endPoint y: 674, distance: 421.0
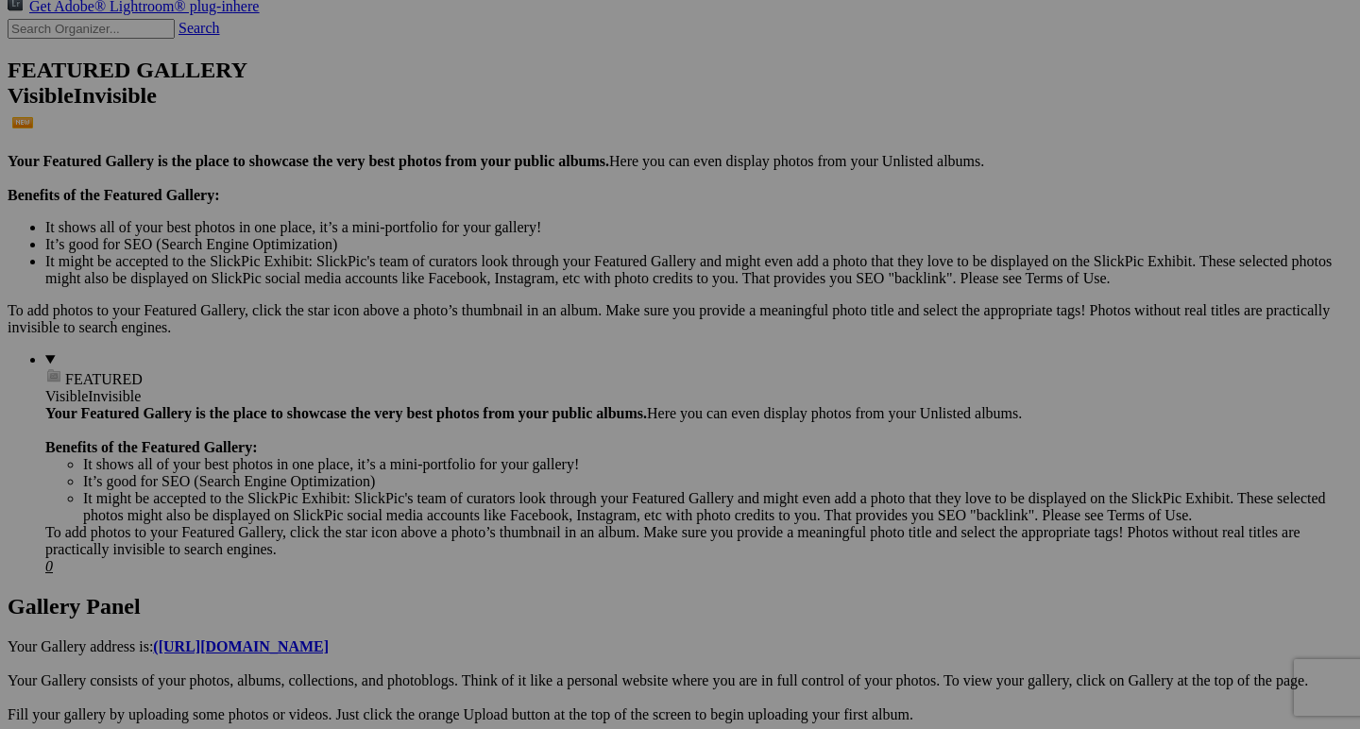
scroll to position [460, 0]
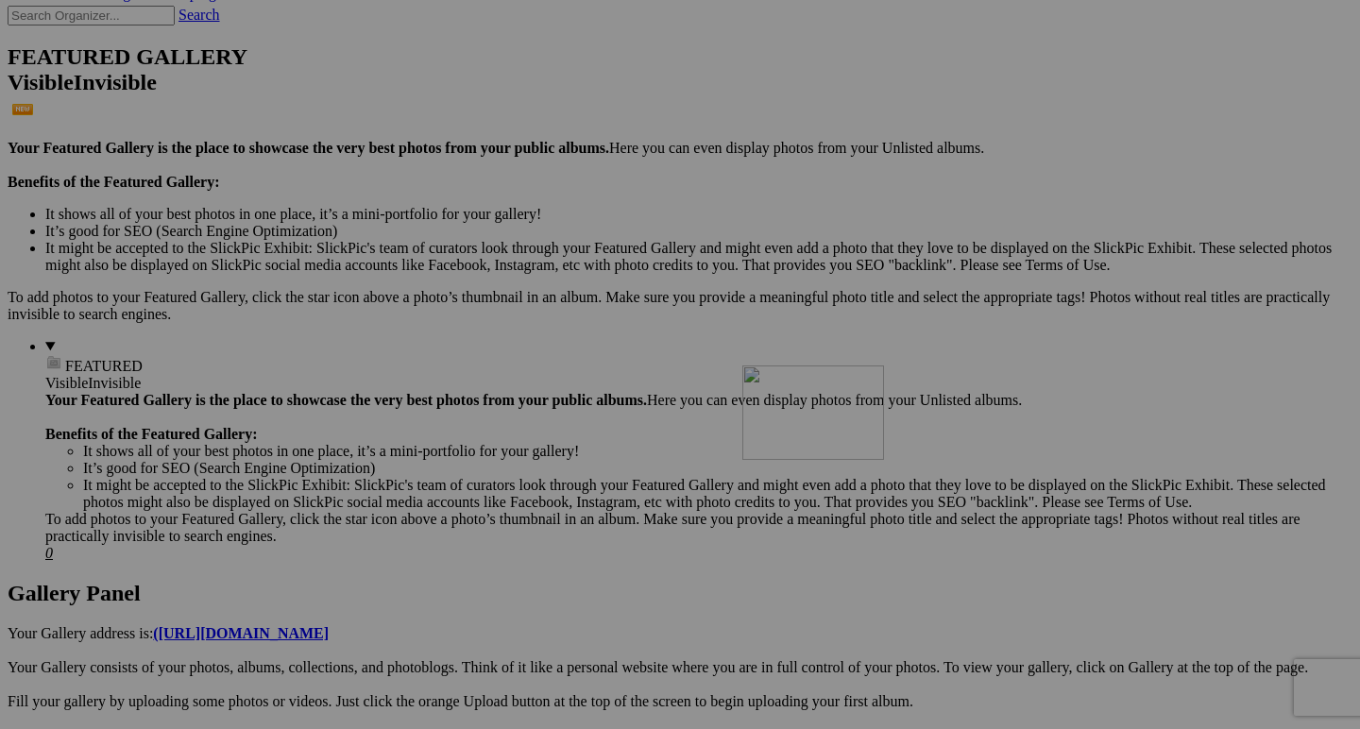
drag, startPoint x: 714, startPoint y: 340, endPoint x: 1006, endPoint y: 526, distance: 346.8
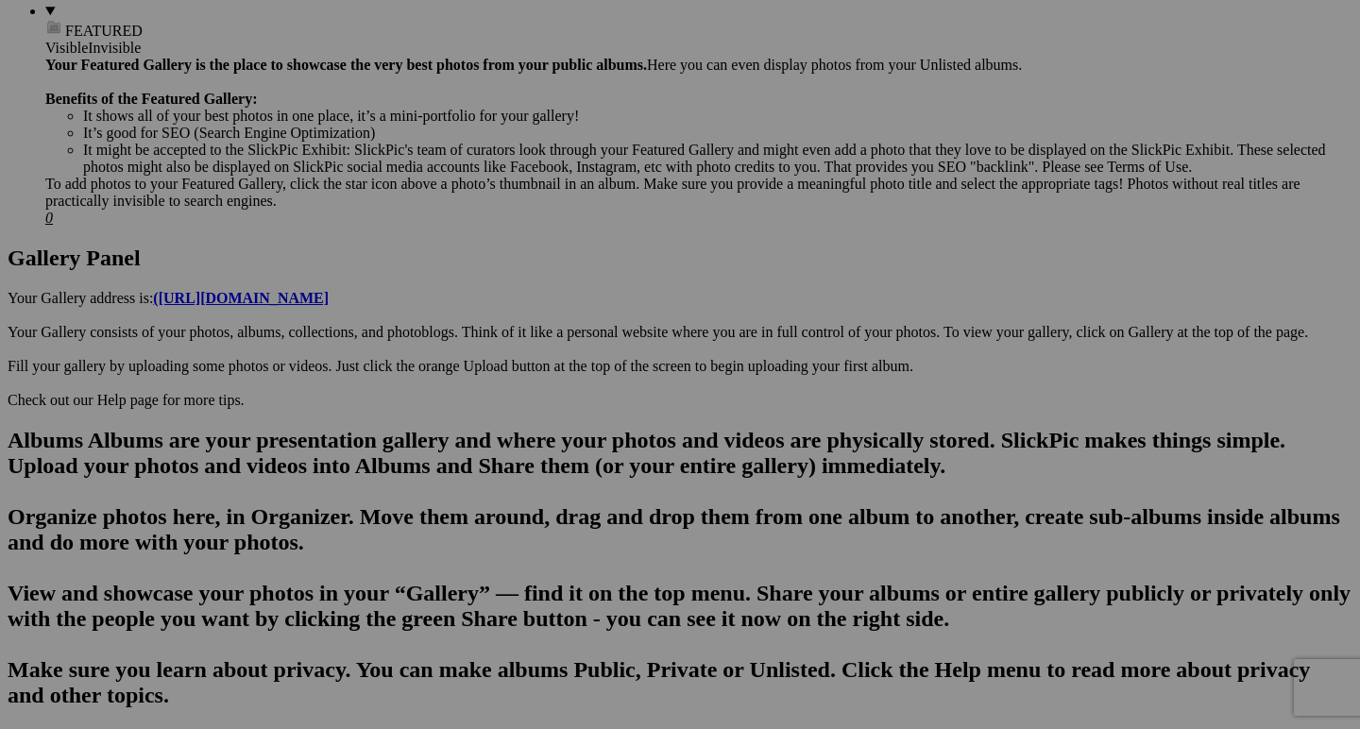
scroll to position [804, 0]
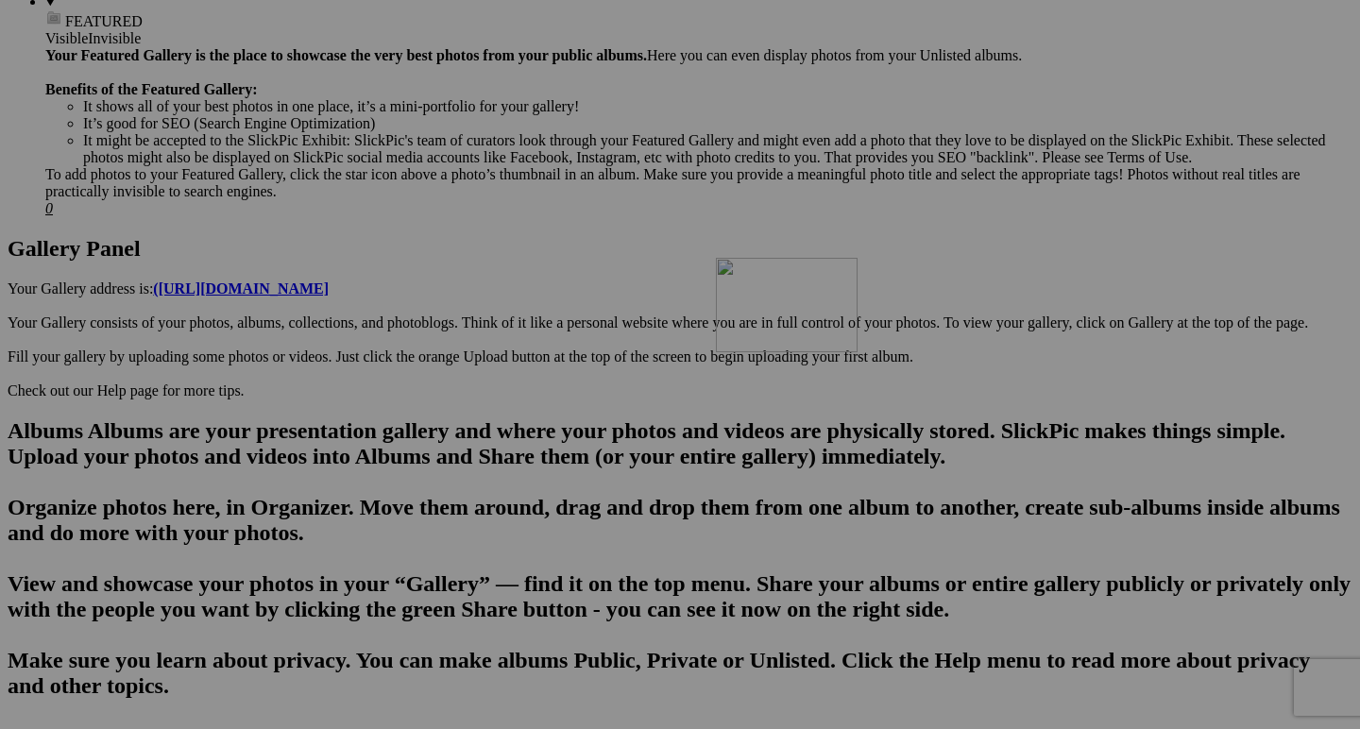
drag, startPoint x: 1050, startPoint y: 238, endPoint x: 986, endPoint y: 421, distance: 194.1
drag, startPoint x: 962, startPoint y: 527, endPoint x: 1130, endPoint y: 543, distance: 168.8
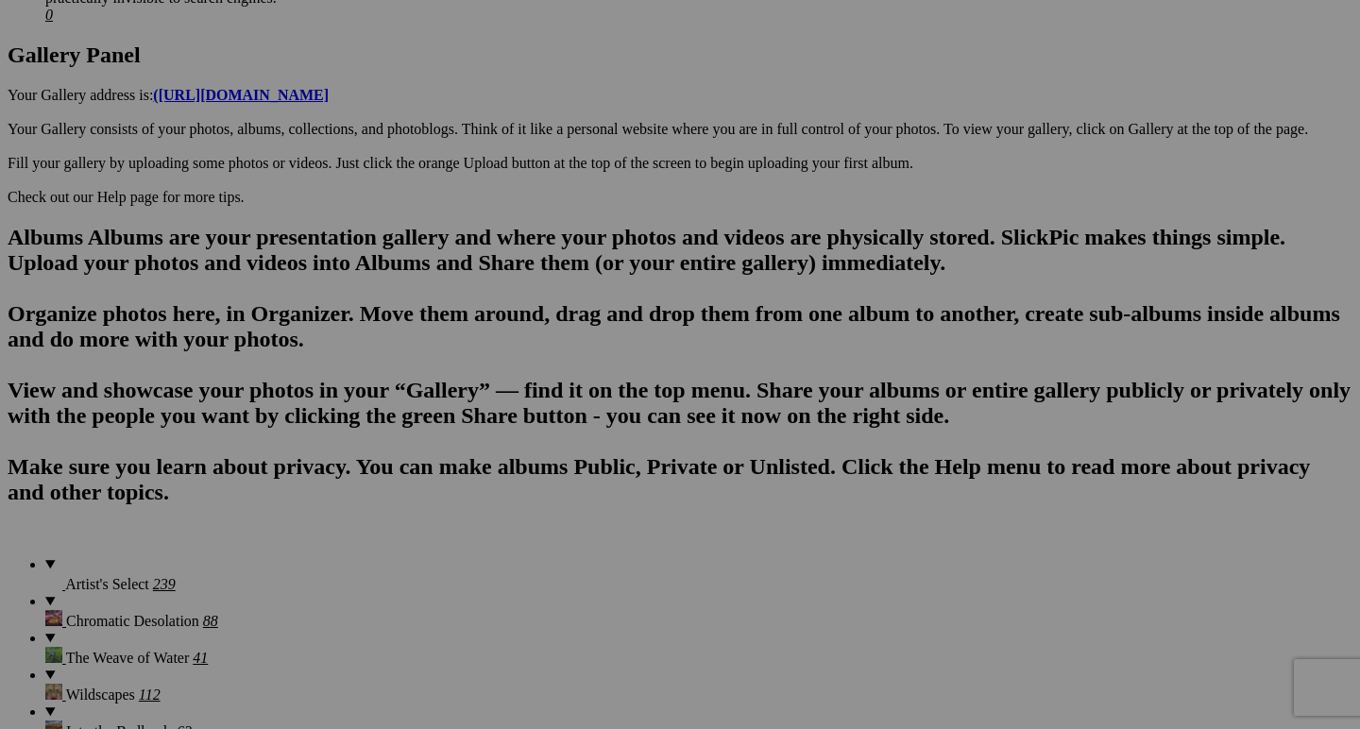
scroll to position [997, 0]
type input "Gorilla Tangle"
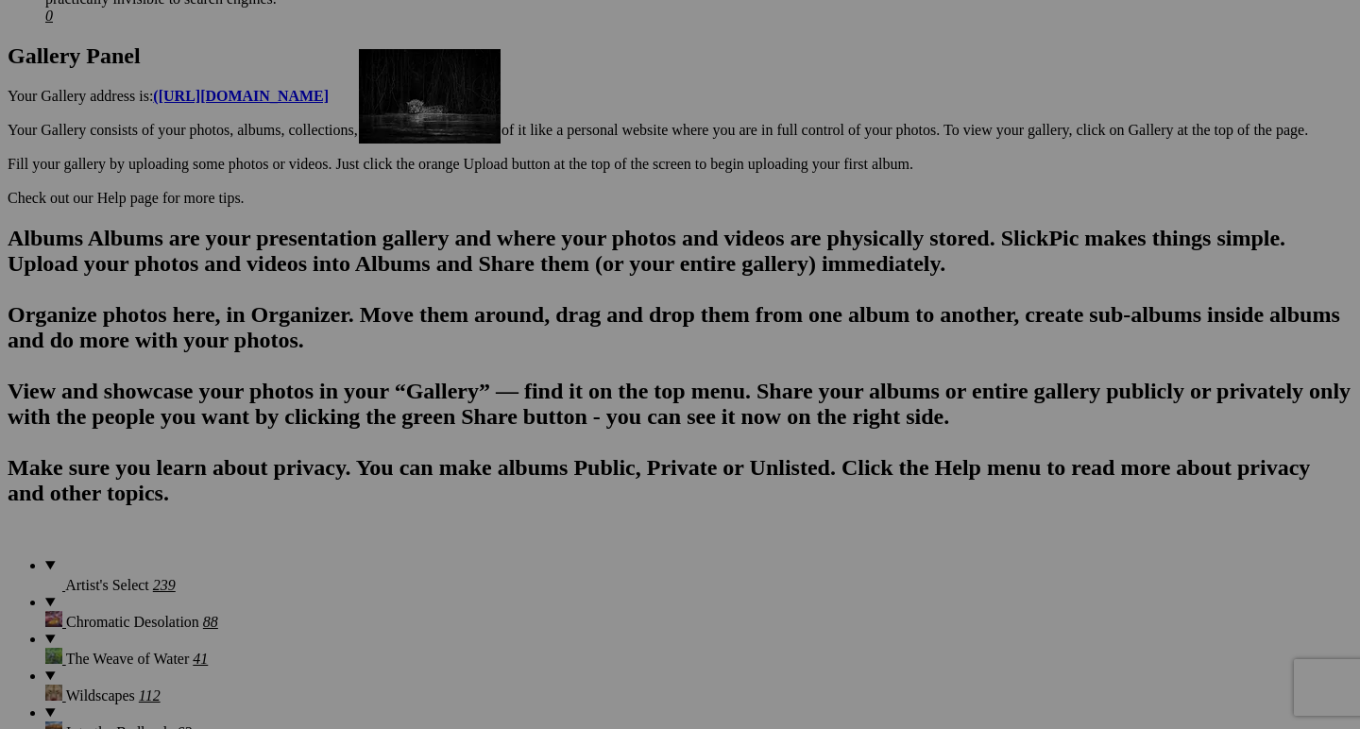
drag, startPoint x: 1201, startPoint y: 513, endPoint x: 627, endPoint y: 217, distance: 645.6
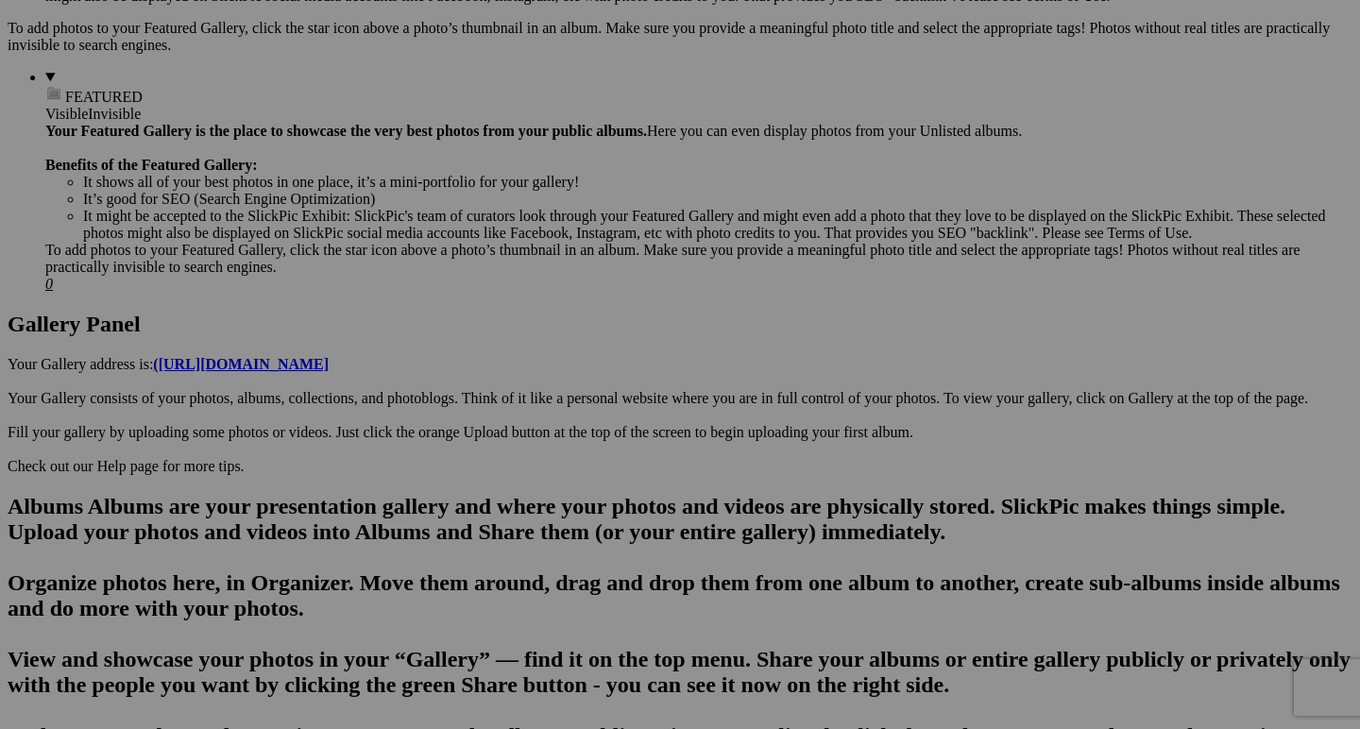
scroll to position [724, 0]
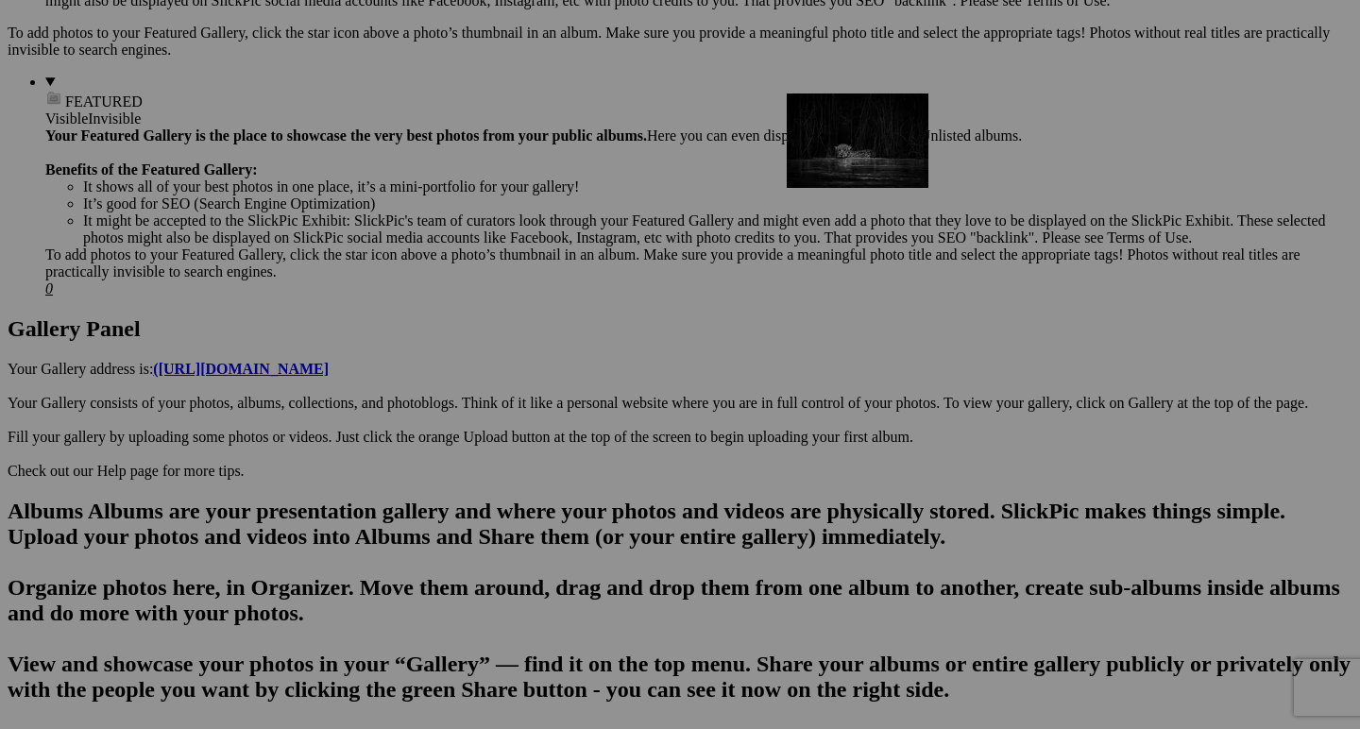
drag, startPoint x: 695, startPoint y: 516, endPoint x: 1035, endPoint y: 259, distance: 426.6
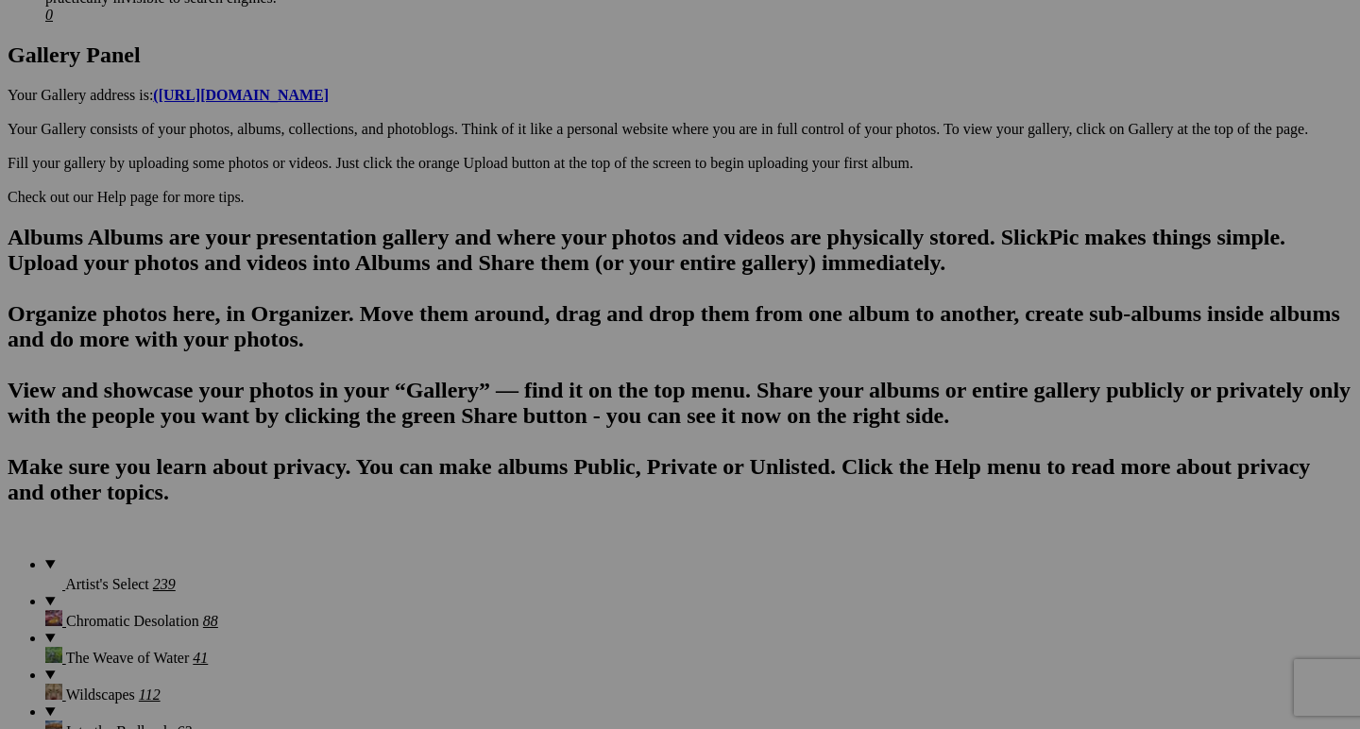
scroll to position [997, 0]
drag, startPoint x: 1165, startPoint y: 572, endPoint x: 1271, endPoint y: 574, distance: 105.8
type input "Splice"
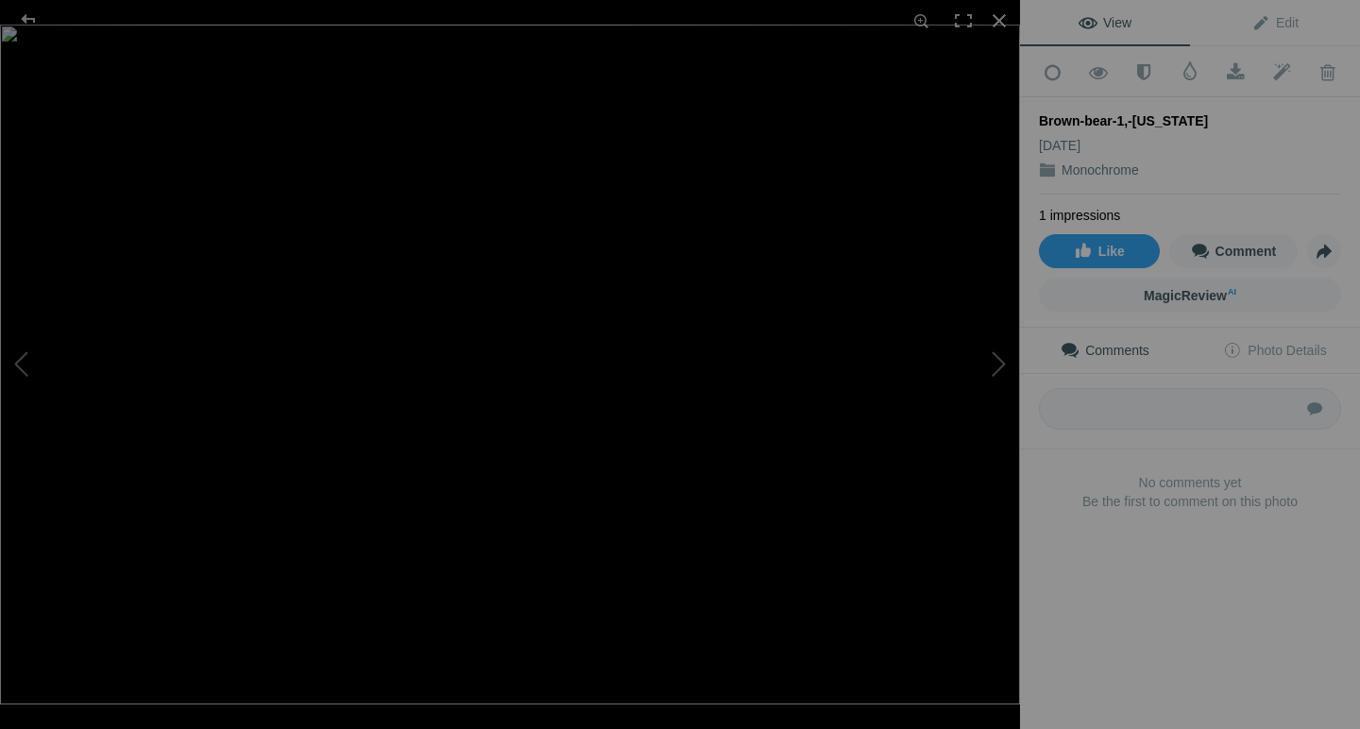
click at [1084, 111] on div "Brown-bear-1,-[US_STATE]" at bounding box center [1190, 120] width 302 height 19
click at [1039, 114] on div "Brown-bear-1,-[US_STATE]" at bounding box center [1190, 120] width 302 height 19
drag, startPoint x: 1039, startPoint y: 114, endPoint x: 1168, endPoint y: 118, distance: 129.4
click at [1168, 118] on div "Brown-bear-1,-[US_STATE]" at bounding box center [1190, 120] width 302 height 19
click at [996, 21] on div at bounding box center [999, 21] width 42 height 42
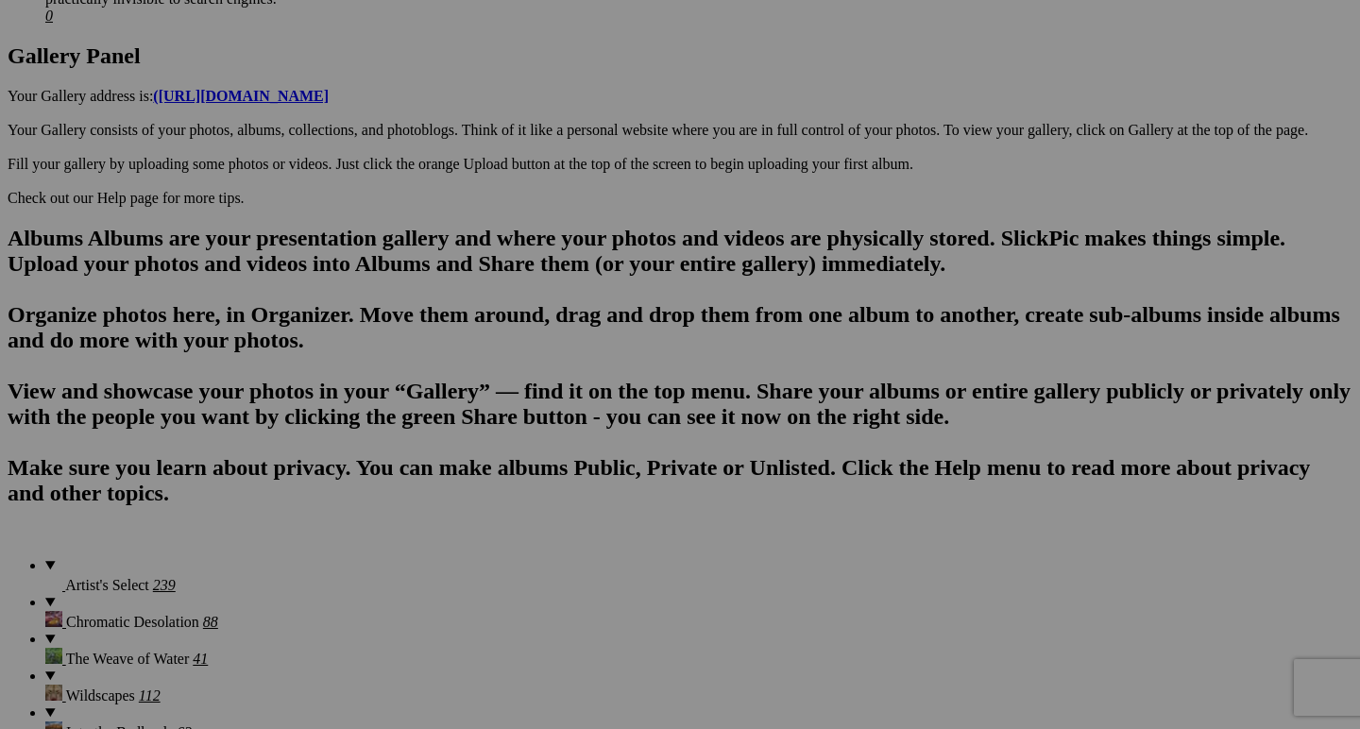
drag, startPoint x: 583, startPoint y: 578, endPoint x: 386, endPoint y: 567, distance: 197.6
type input "Trolling"
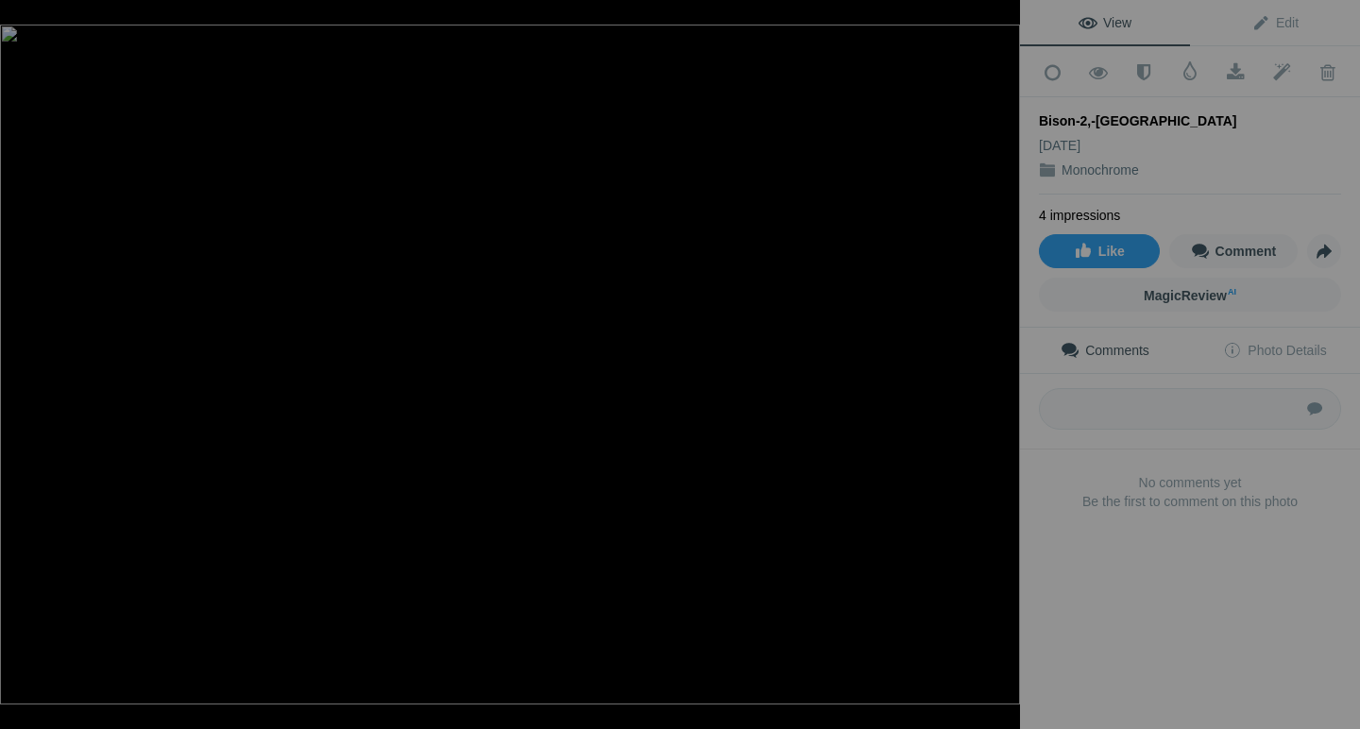
click at [1002, 18] on div at bounding box center [999, 21] width 42 height 42
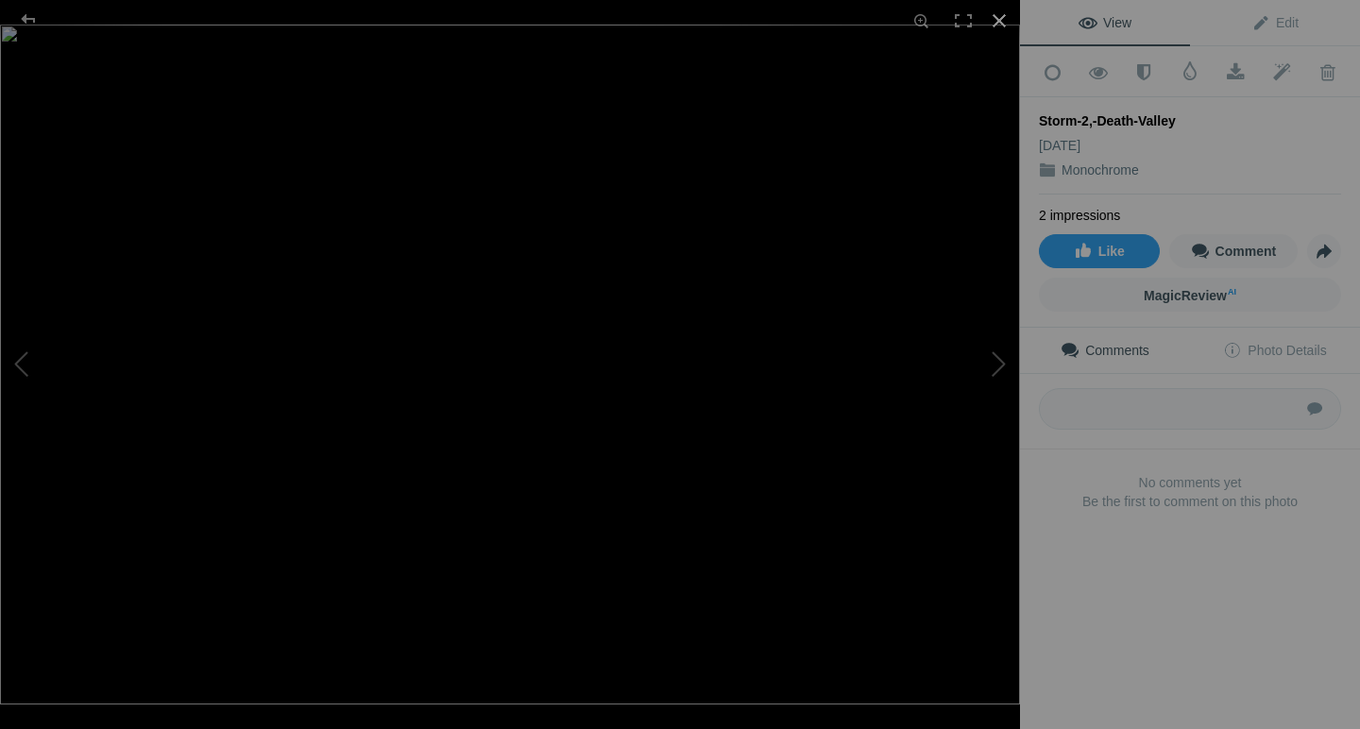
click at [996, 24] on div at bounding box center [999, 21] width 42 height 42
